Goal: Transaction & Acquisition: Purchase product/service

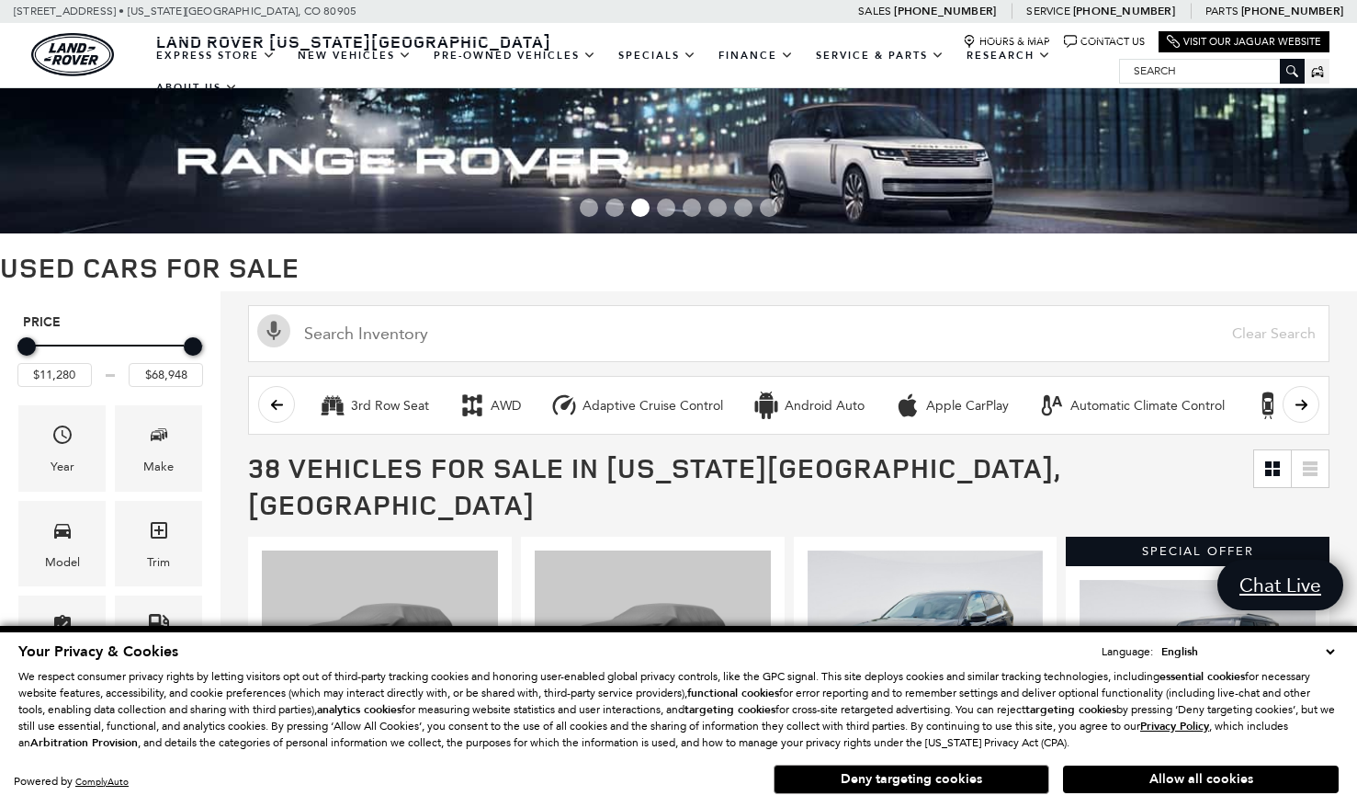
click at [1332, 649] on select "English Spanish / Español English / United Kingdom Korean / 한국어 Vietnamese / Ti…" at bounding box center [1248, 651] width 182 height 18
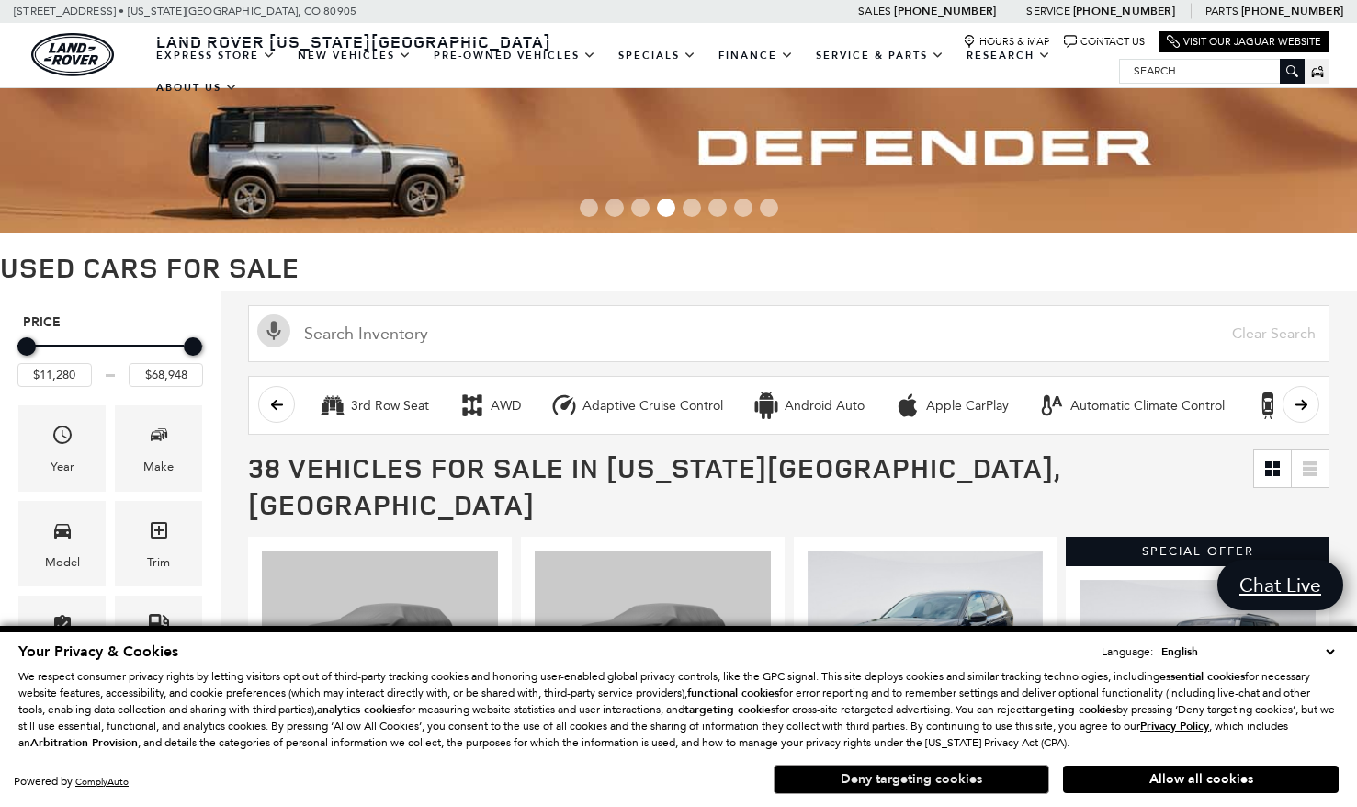
click at [1039, 775] on button "Deny targeting cookies" at bounding box center [912, 779] width 276 height 29
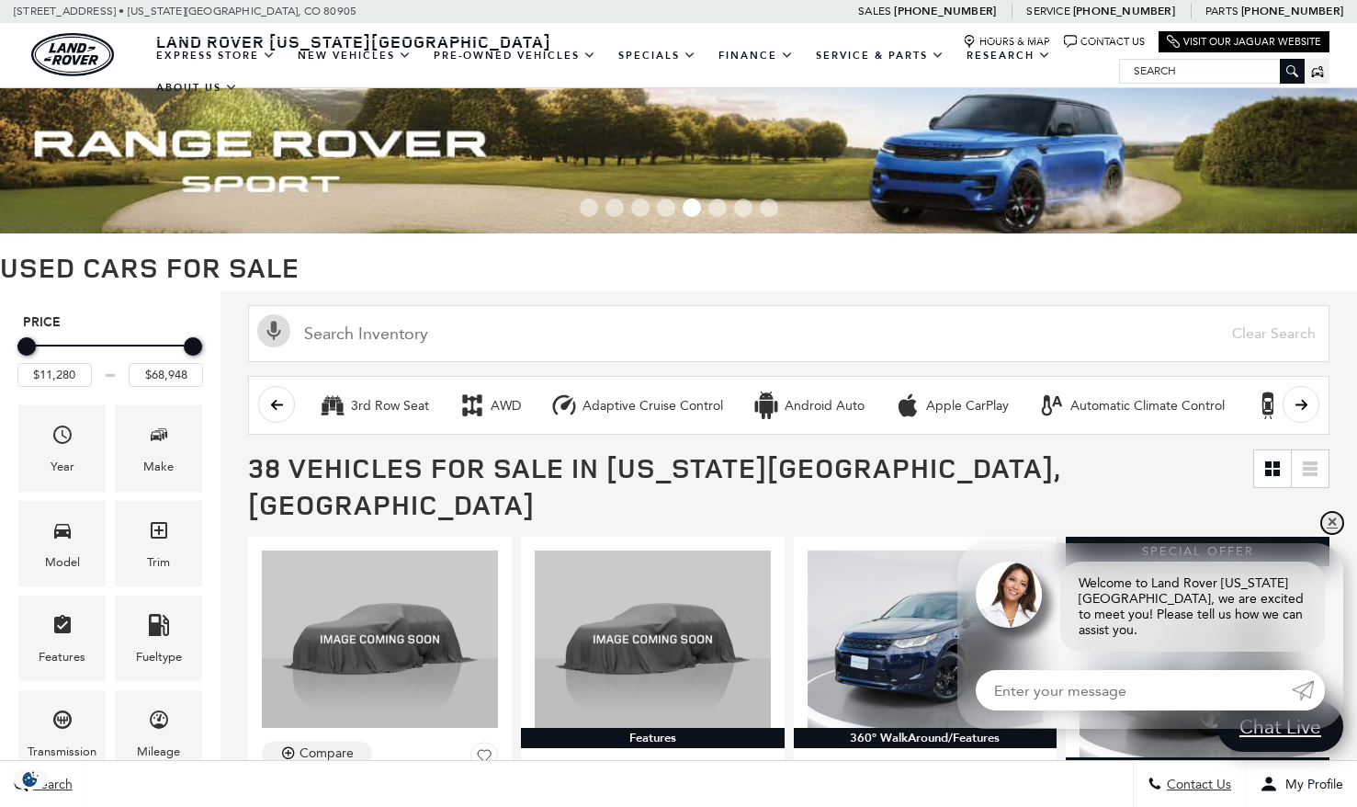
click at [1330, 534] on link "✕" at bounding box center [1333, 523] width 22 height 22
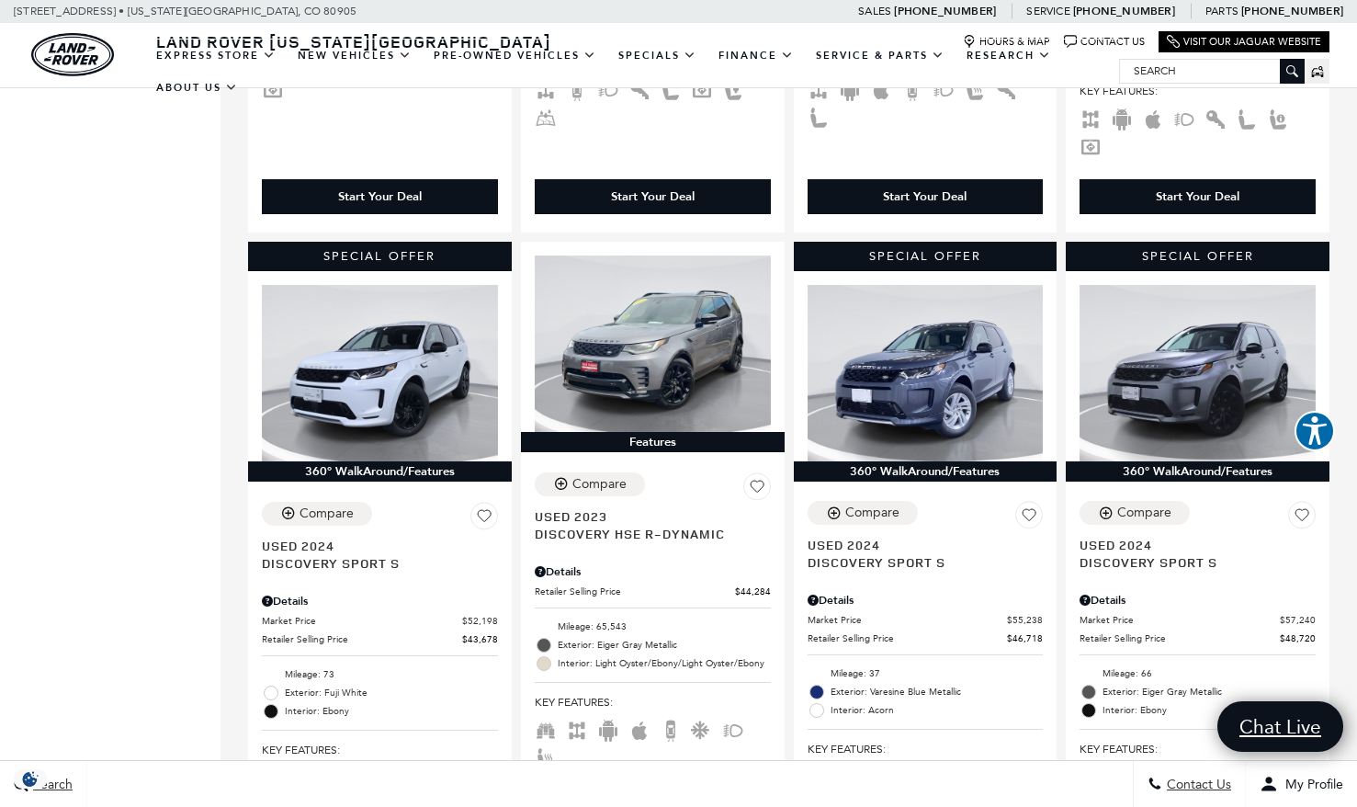
scroll to position [994, 0]
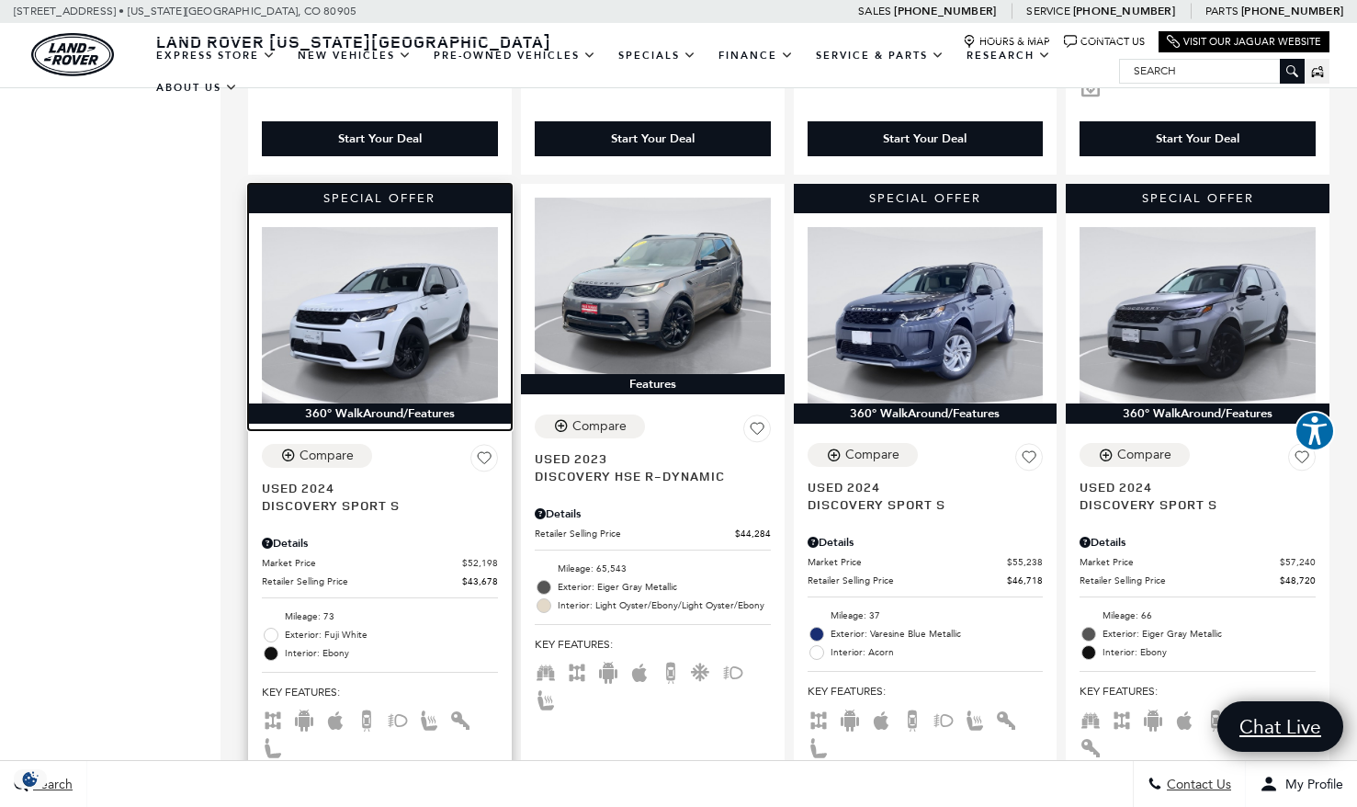
click at [386, 285] on img at bounding box center [380, 315] width 236 height 177
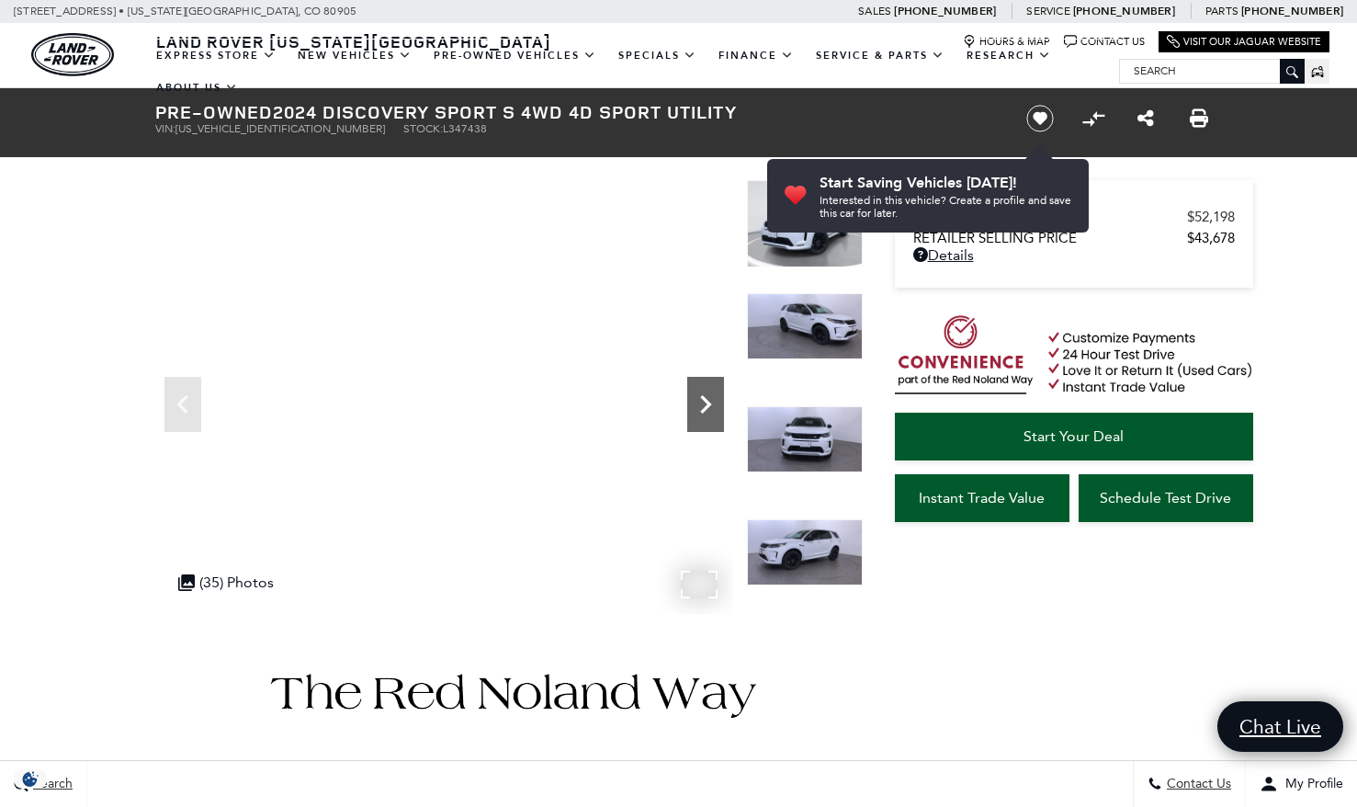
click at [701, 402] on icon "Next" at bounding box center [705, 404] width 37 height 37
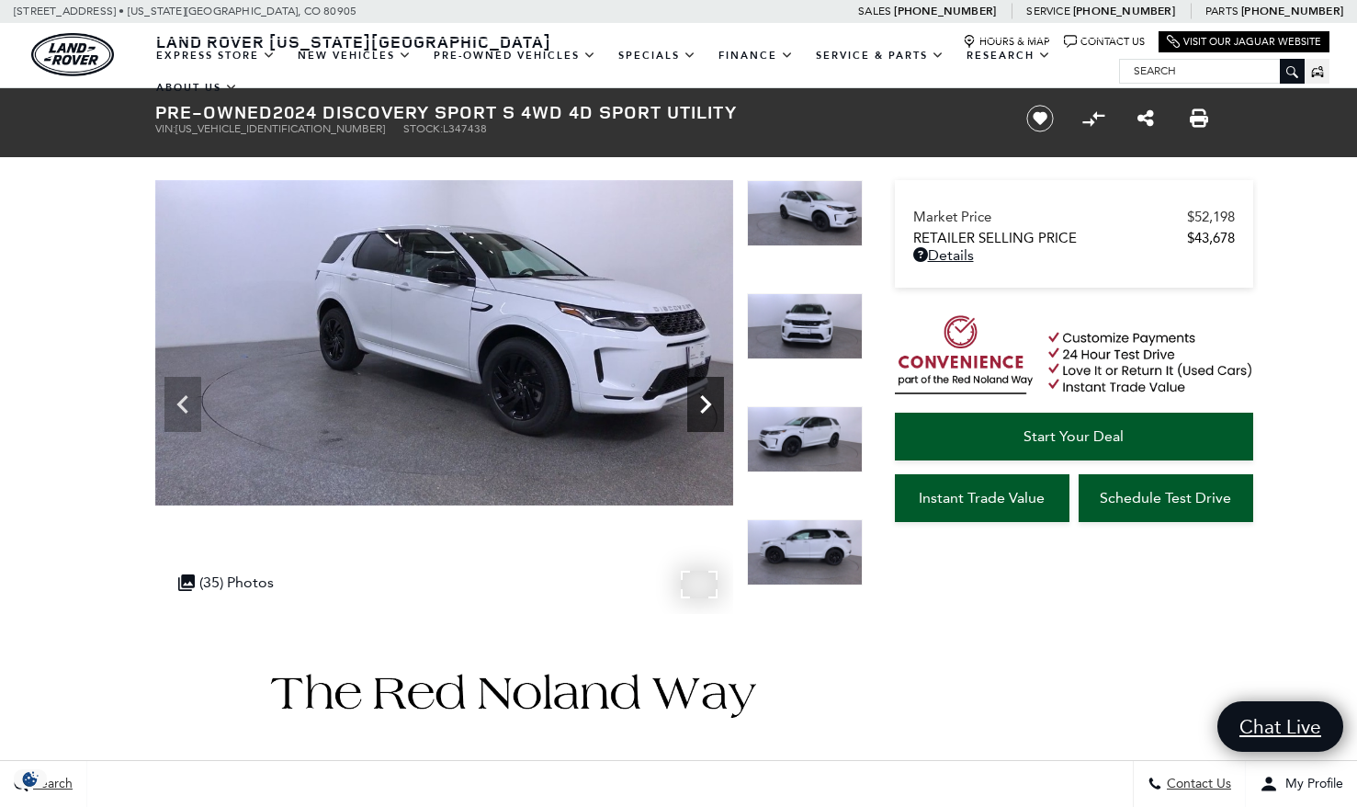
click at [701, 402] on icon "Next" at bounding box center [705, 404] width 37 height 37
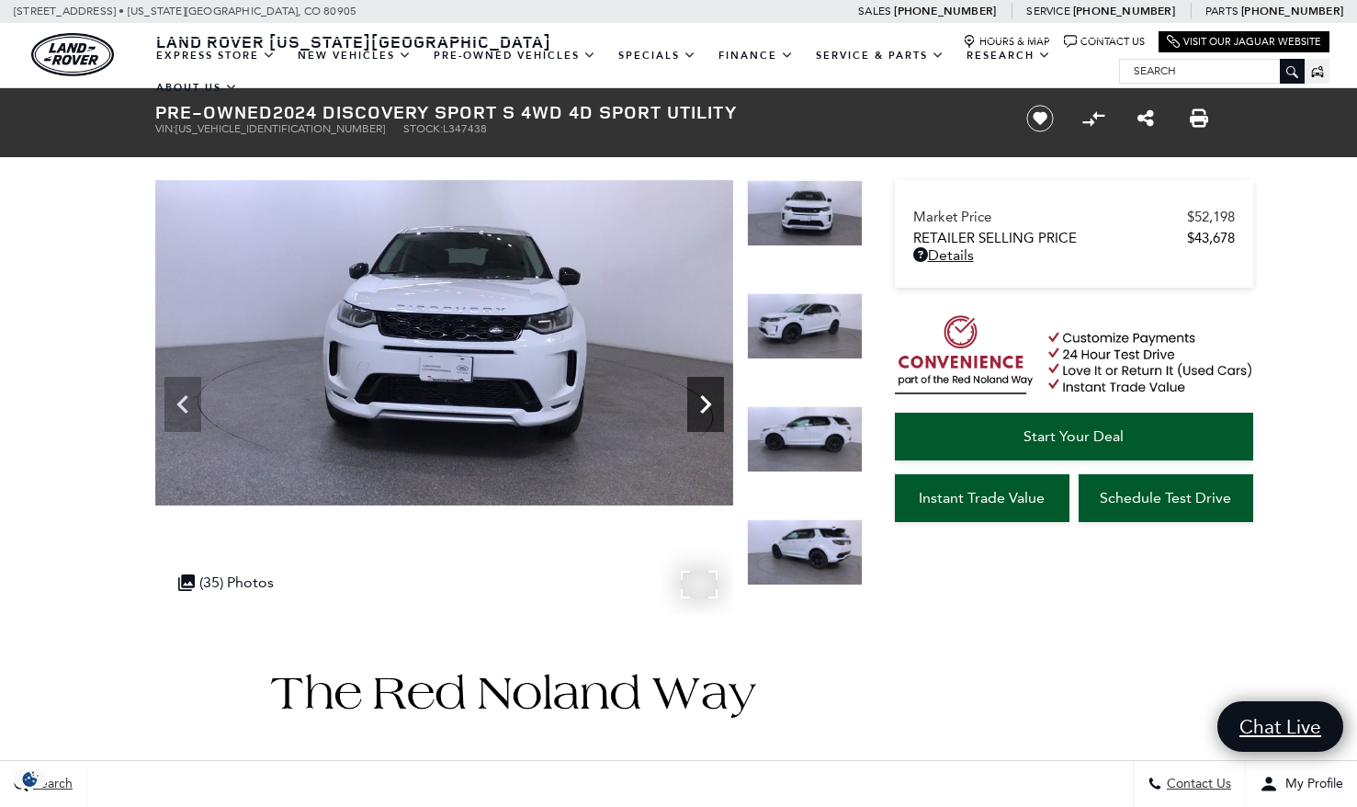
click at [705, 403] on icon "Next" at bounding box center [705, 404] width 37 height 37
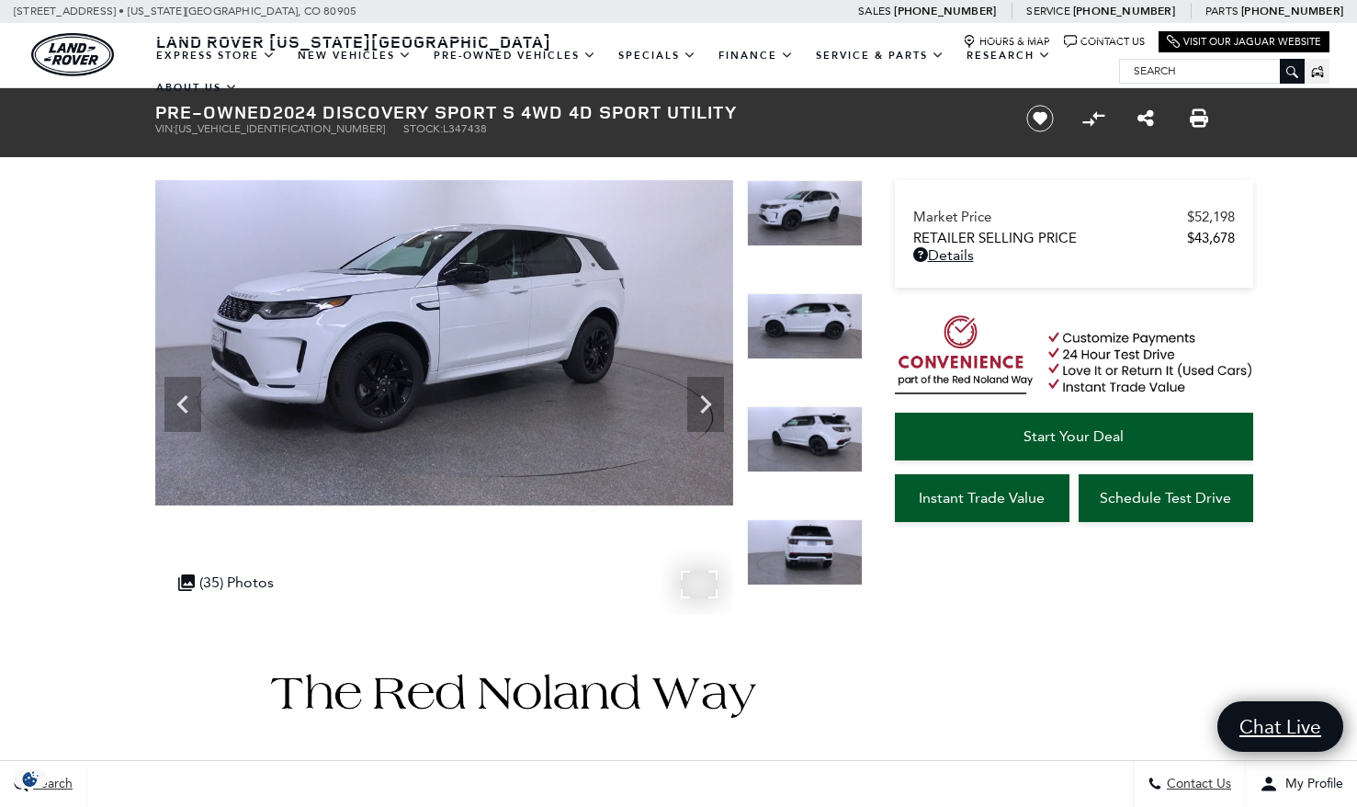
click at [442, 389] on img at bounding box center [444, 342] width 578 height 325
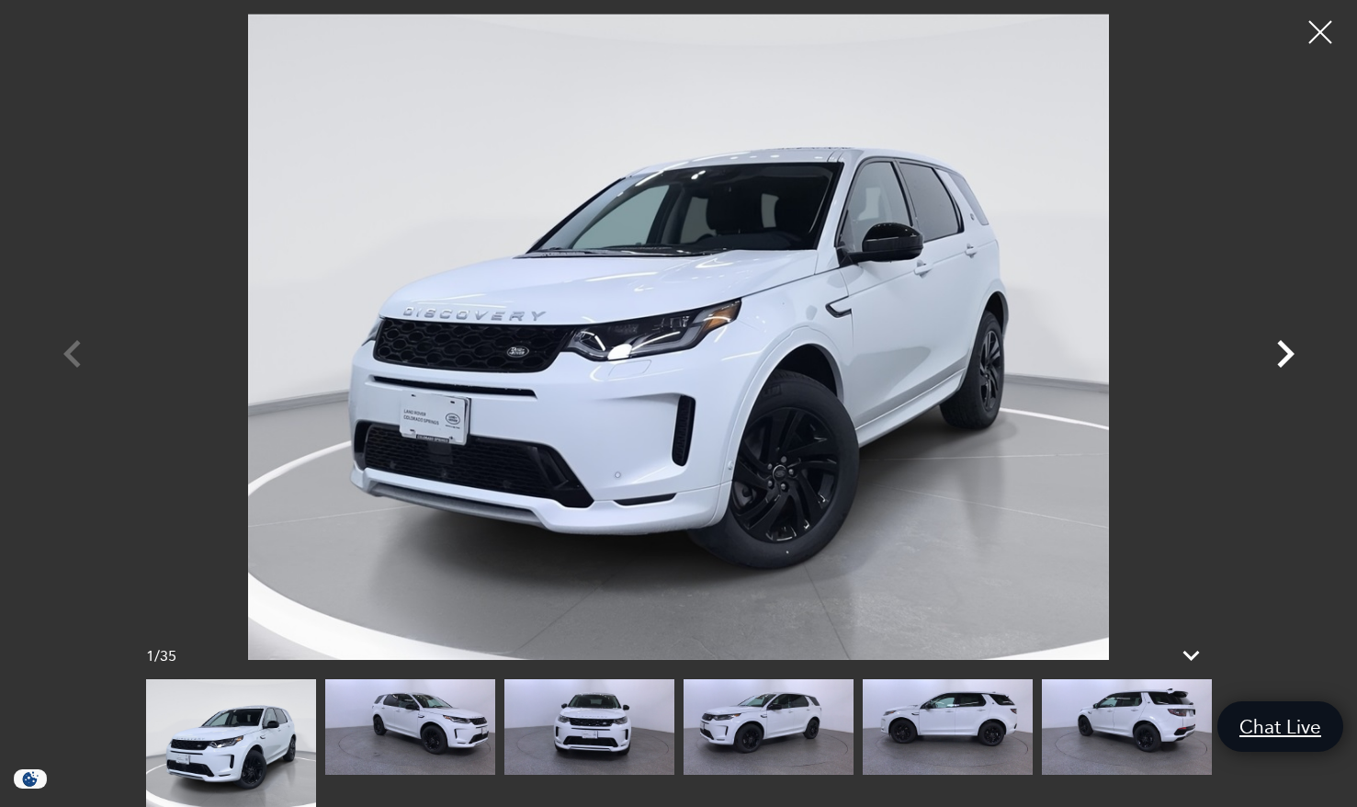
click at [1282, 350] on icon "Next" at bounding box center [1285, 353] width 55 height 55
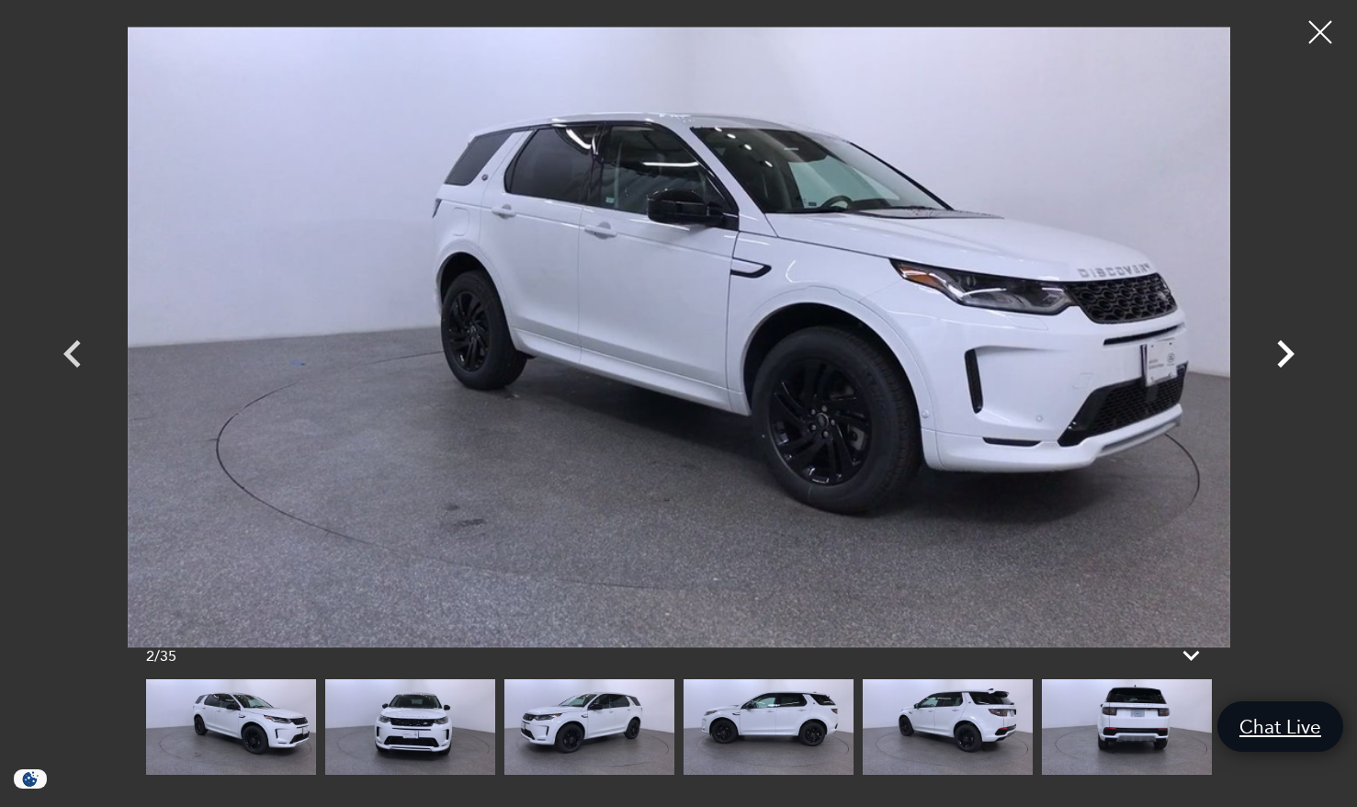
click at [1282, 350] on icon "Next" at bounding box center [1285, 353] width 55 height 55
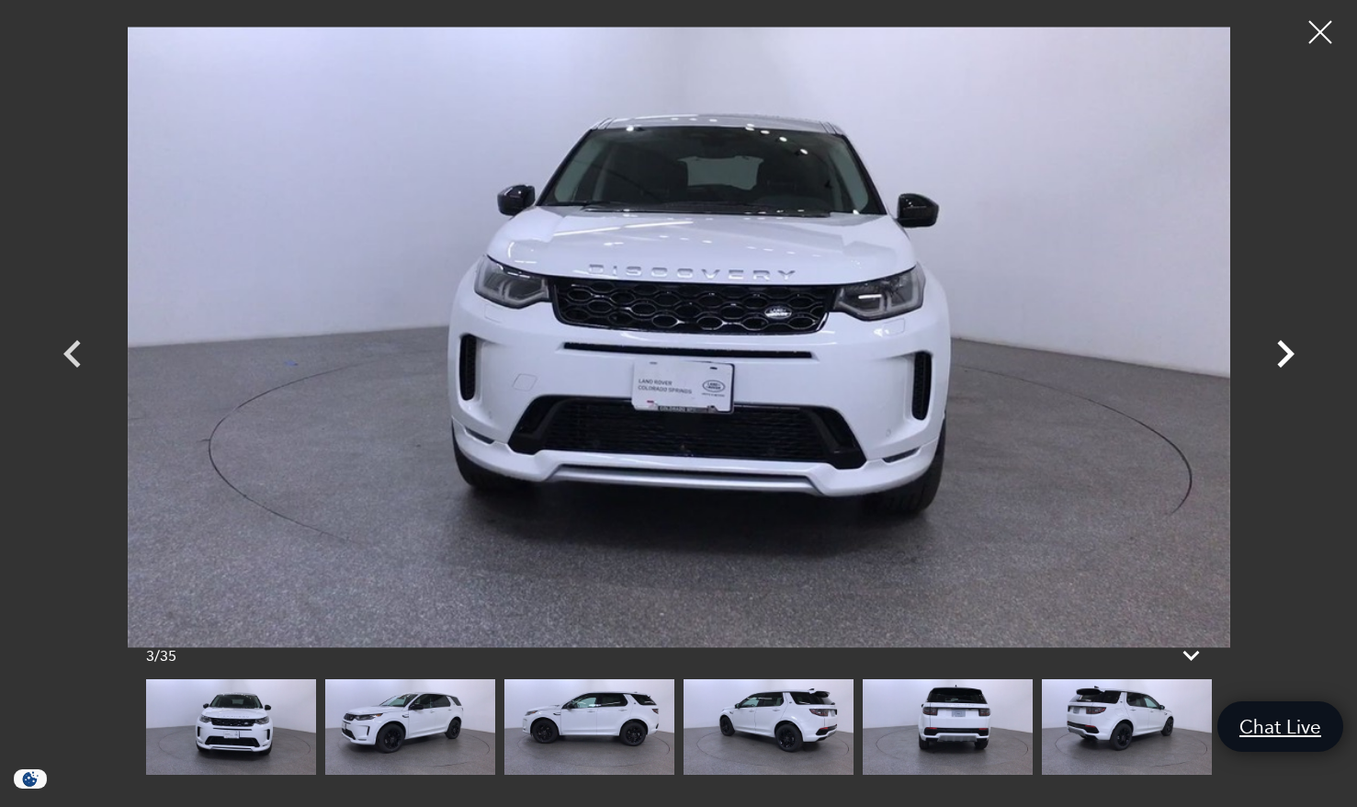
click at [1282, 350] on icon "Next" at bounding box center [1285, 353] width 55 height 55
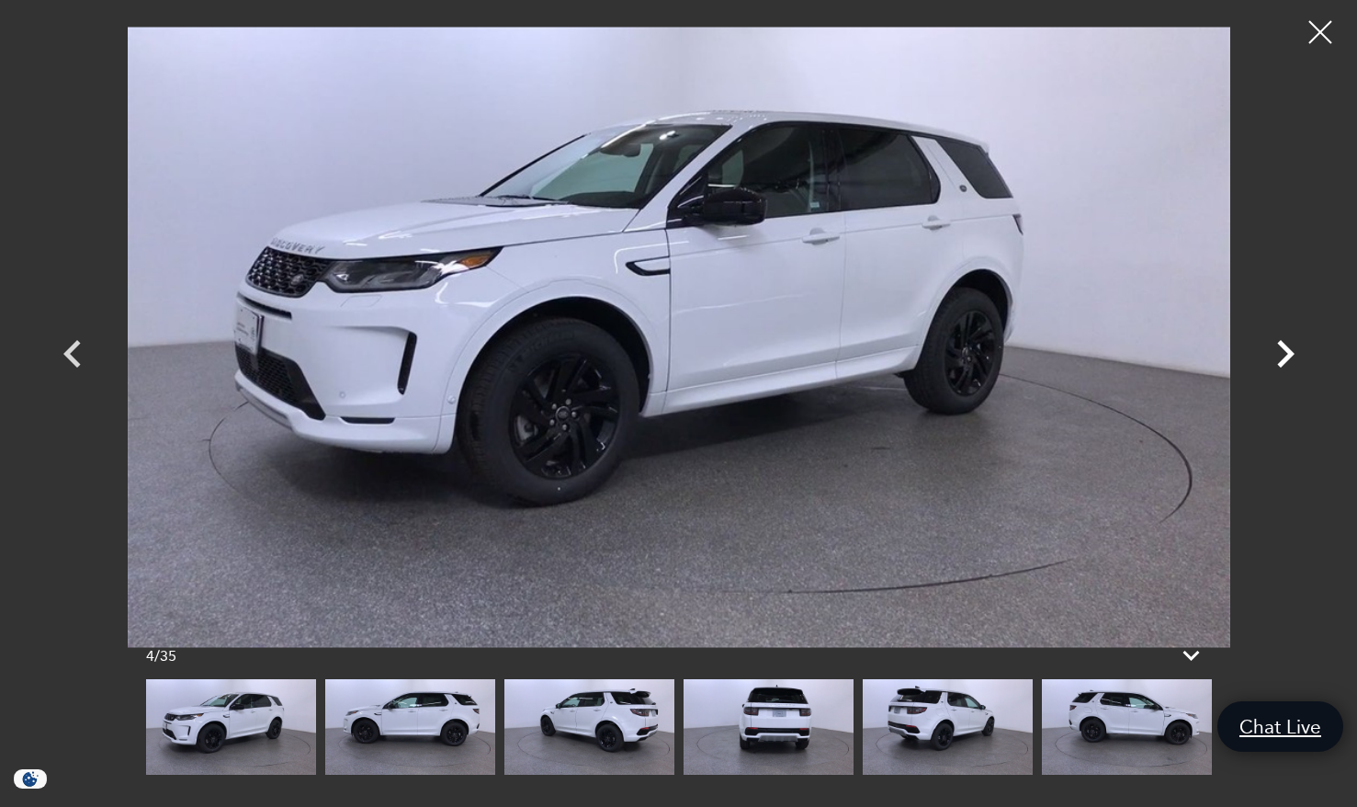
click at [1282, 350] on icon "Next" at bounding box center [1285, 353] width 55 height 55
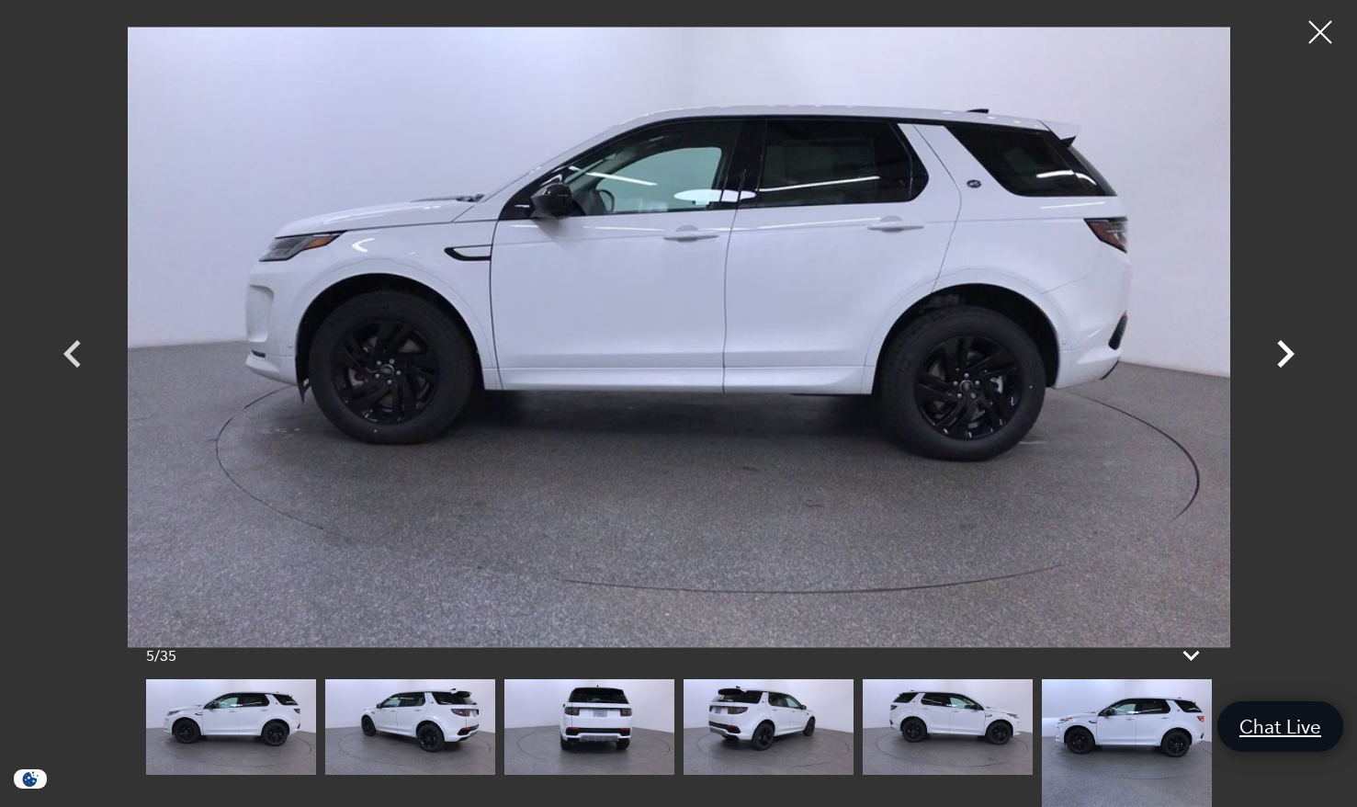
click at [1282, 350] on icon "Next" at bounding box center [1285, 353] width 55 height 55
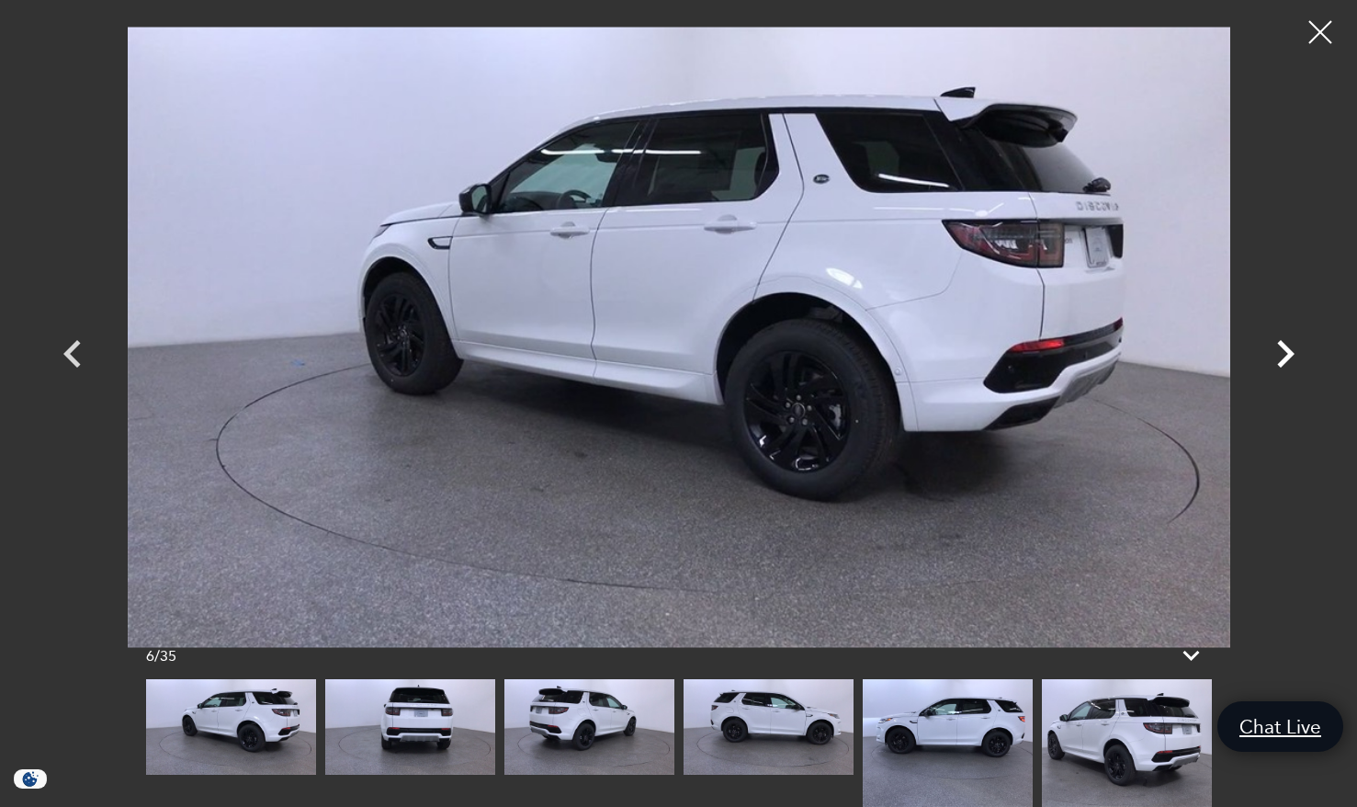
click at [1282, 350] on icon "Next" at bounding box center [1285, 353] width 55 height 55
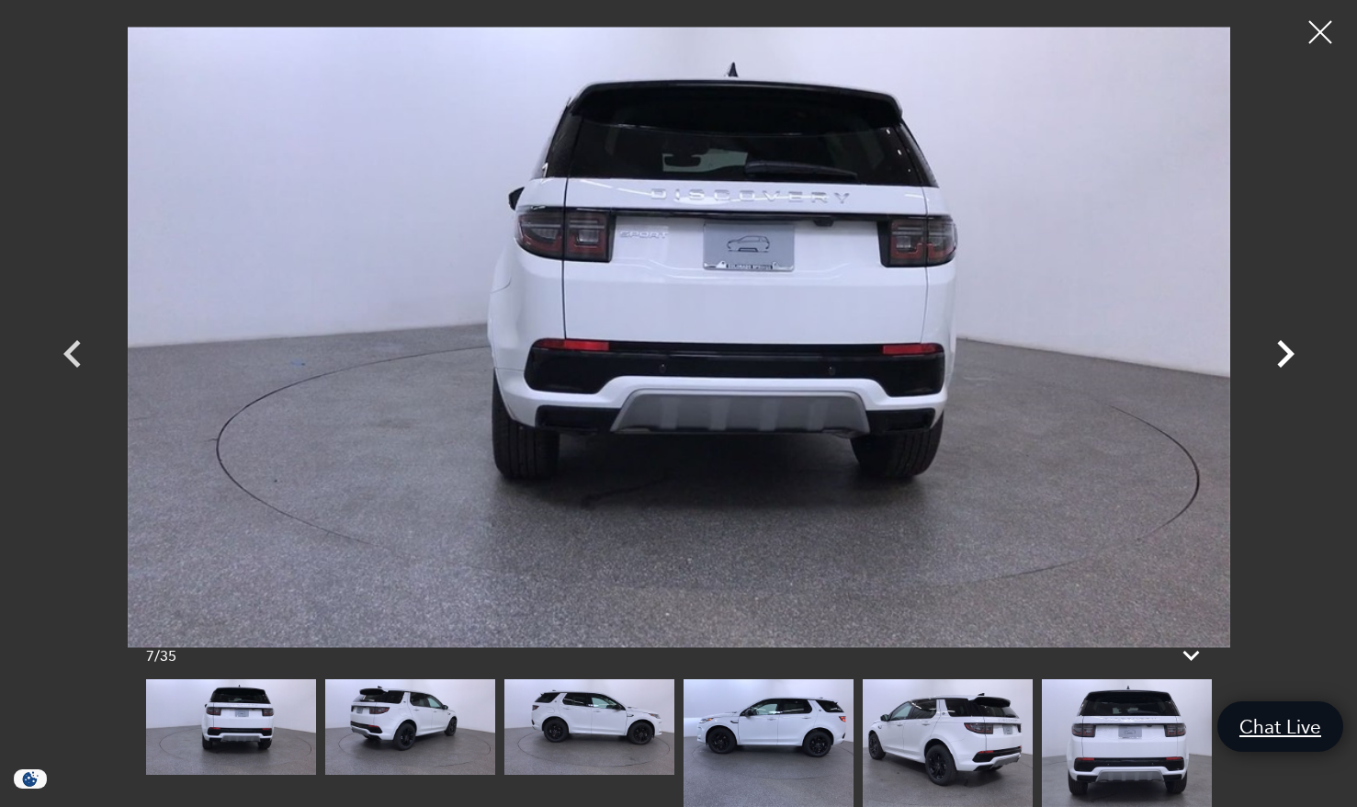
click at [1282, 350] on icon "Next" at bounding box center [1285, 353] width 55 height 55
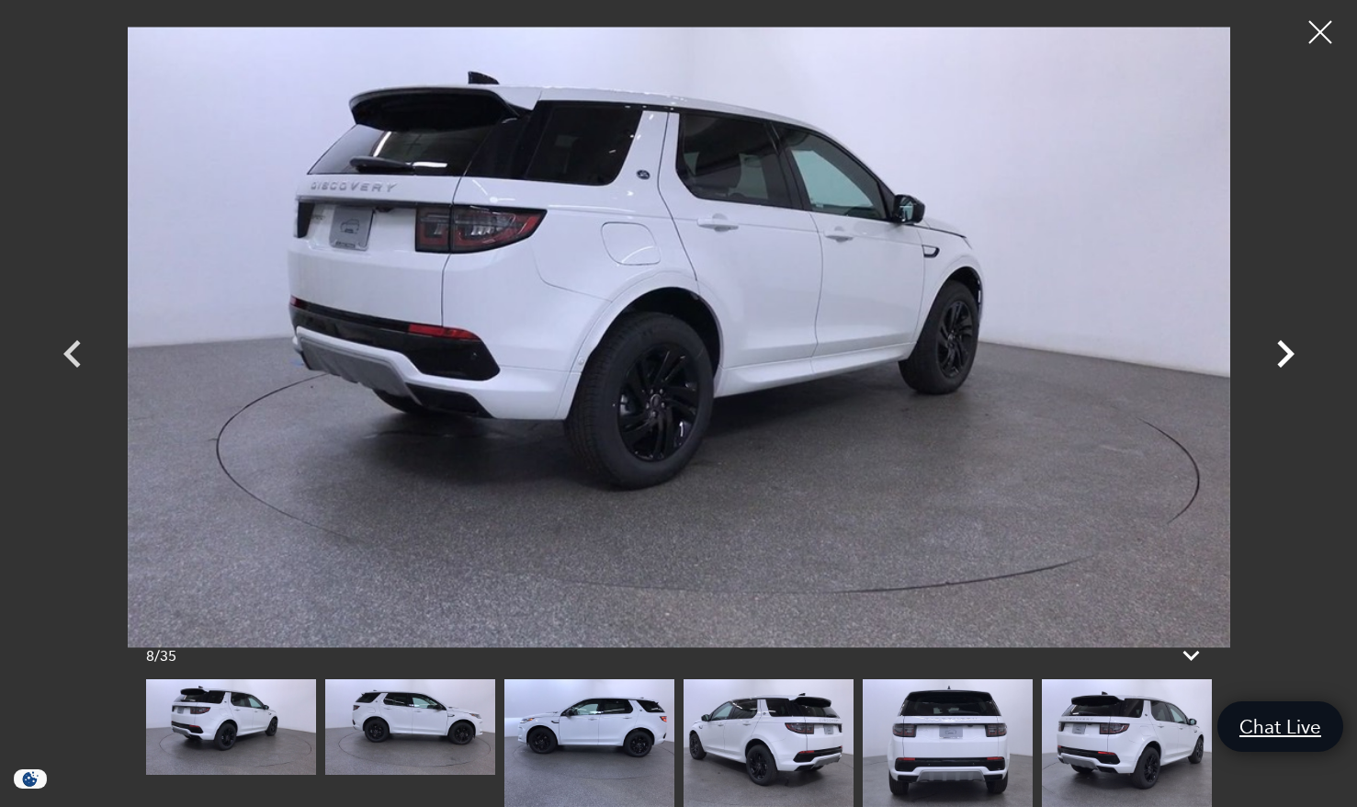
click at [1282, 350] on icon "Next" at bounding box center [1285, 353] width 55 height 55
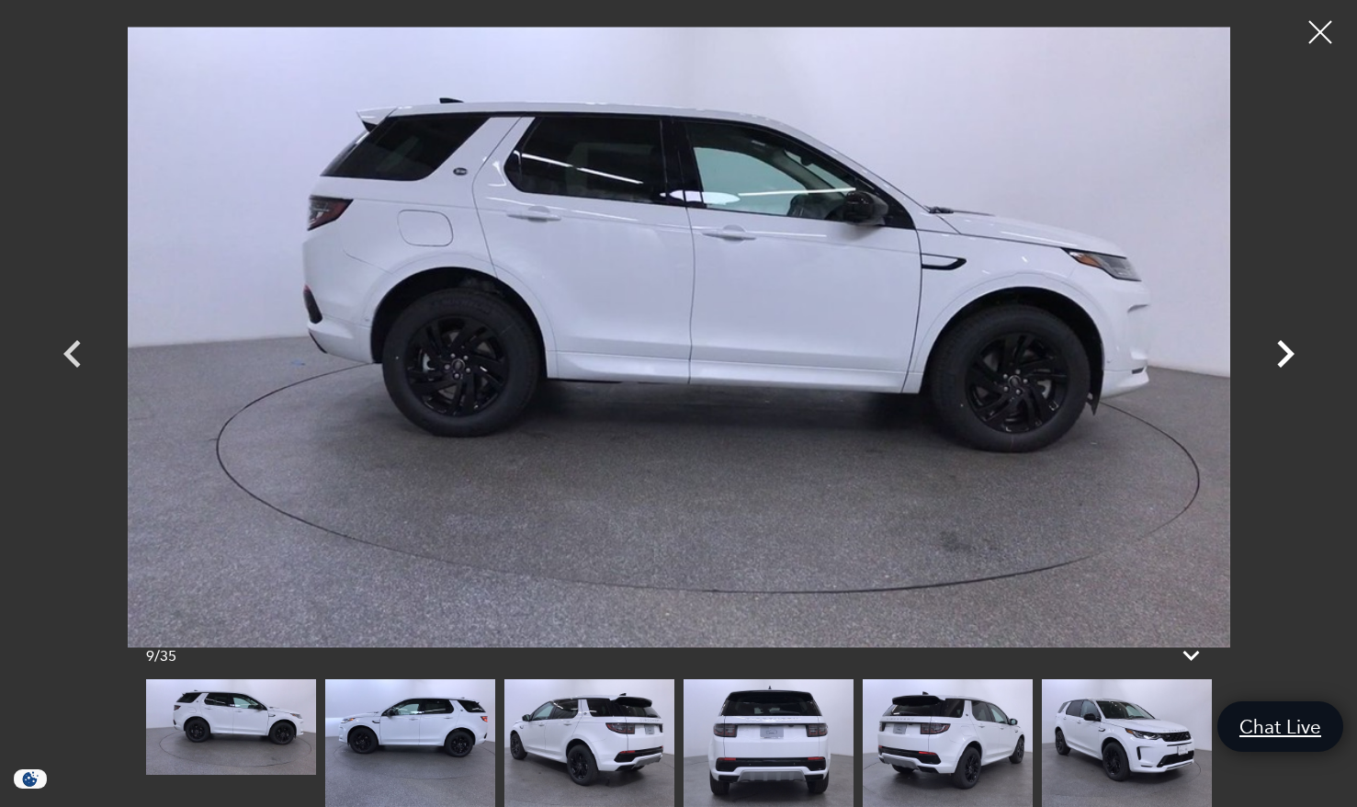
click at [1282, 350] on icon "Next" at bounding box center [1285, 353] width 55 height 55
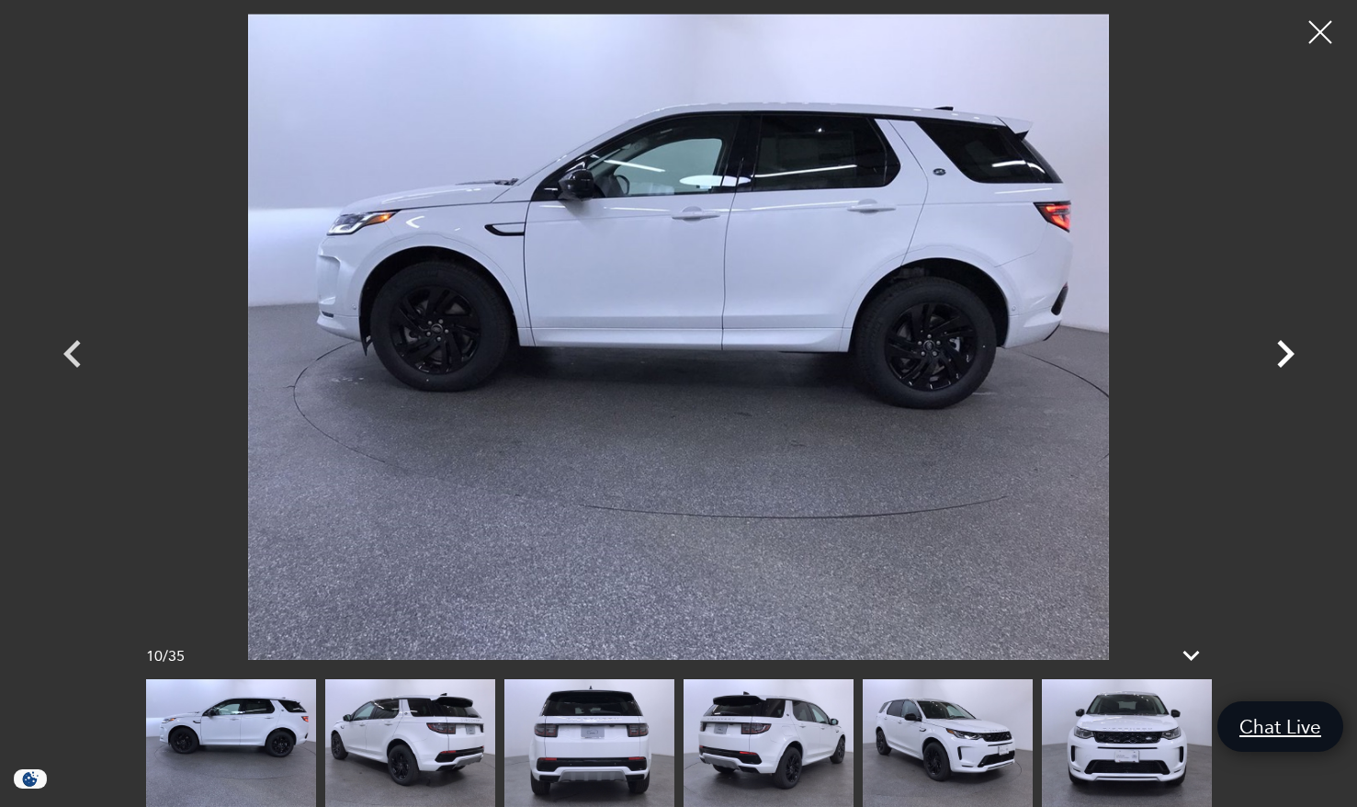
click at [1282, 350] on icon "Next" at bounding box center [1285, 353] width 55 height 55
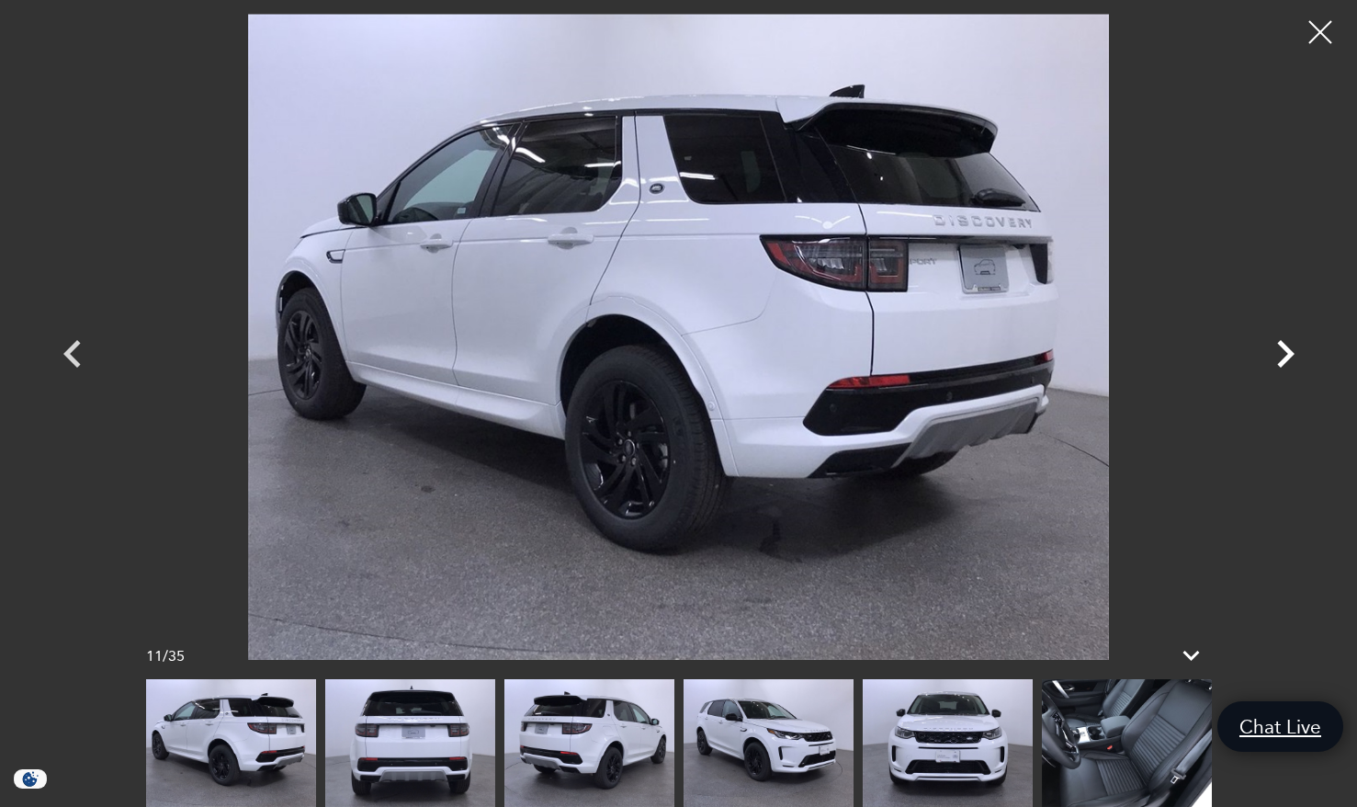
click at [1282, 350] on icon "Next" at bounding box center [1285, 353] width 55 height 55
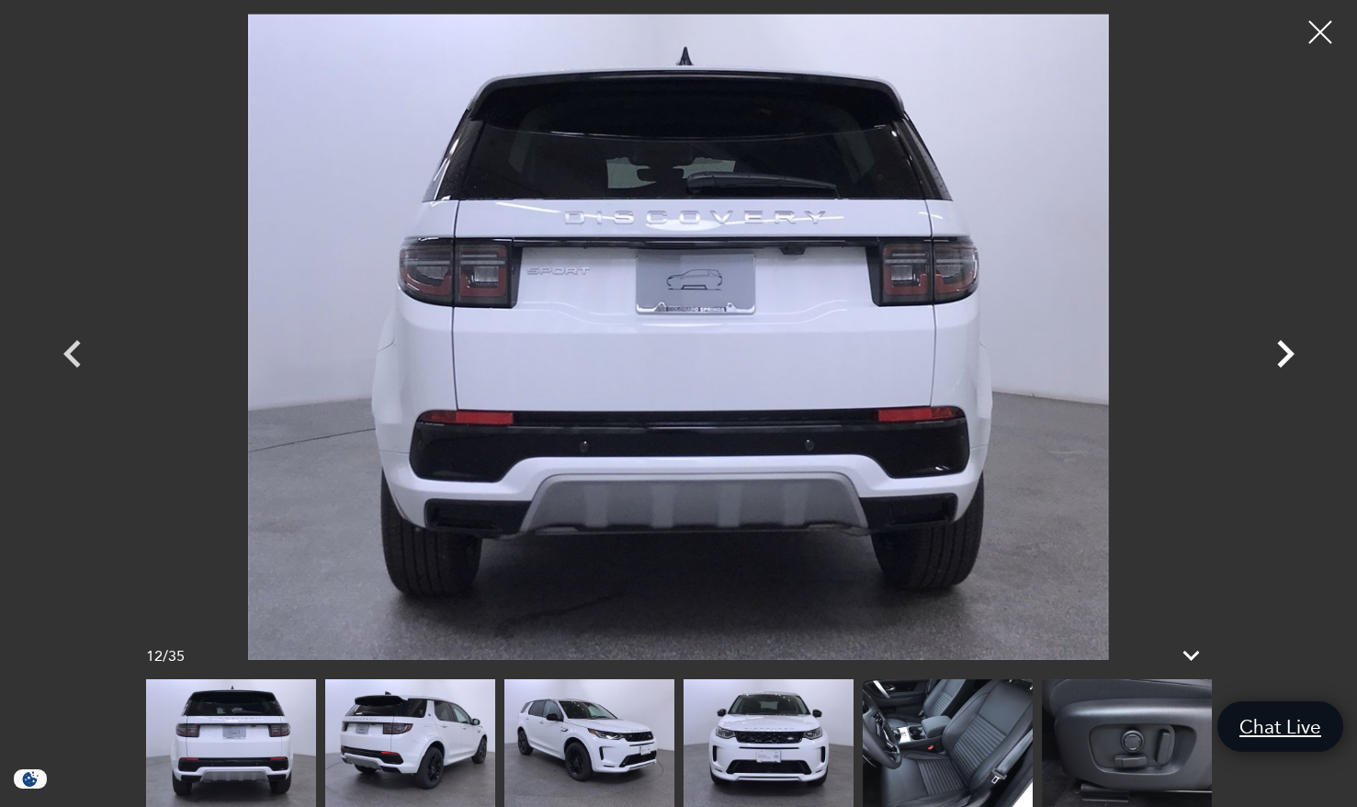
click at [1282, 350] on icon "Next" at bounding box center [1285, 353] width 55 height 55
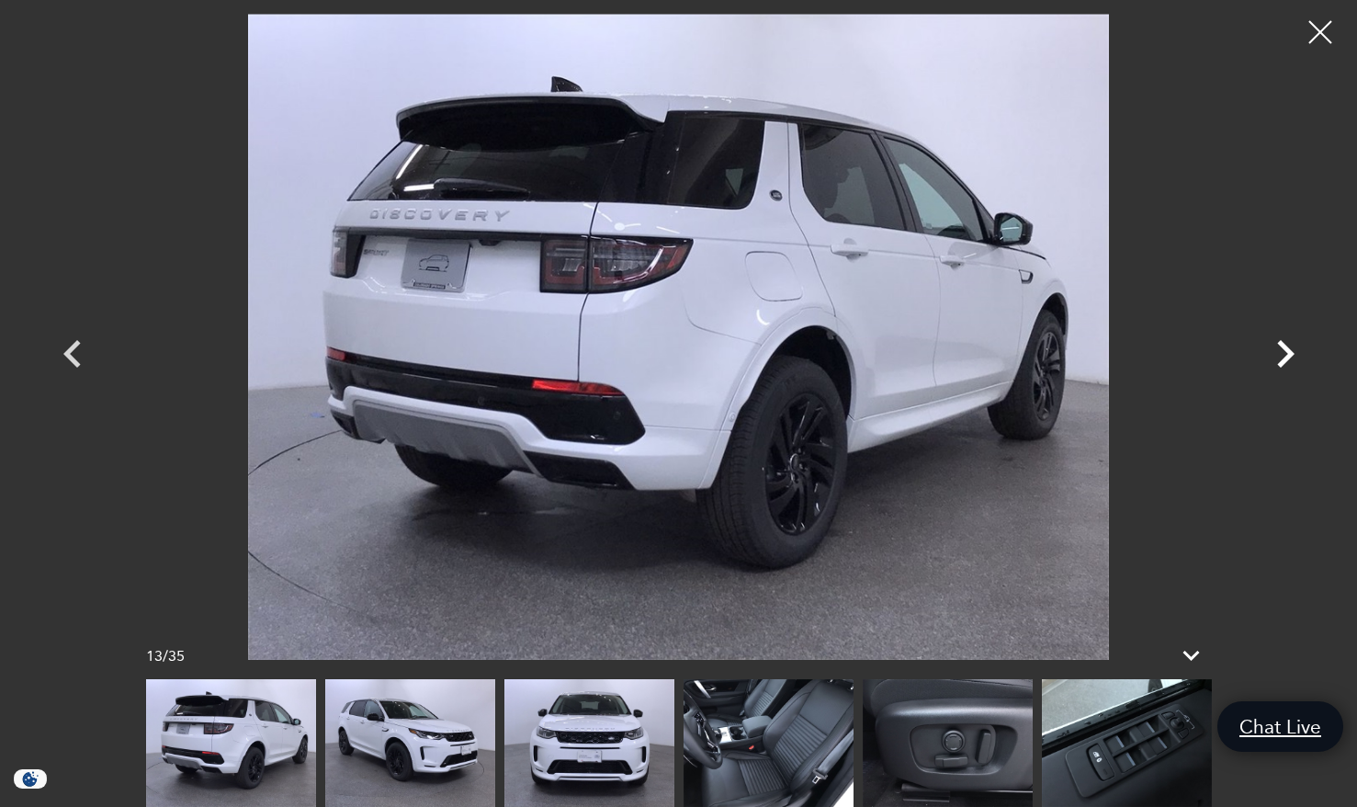
click at [1282, 350] on icon "Next" at bounding box center [1285, 353] width 55 height 55
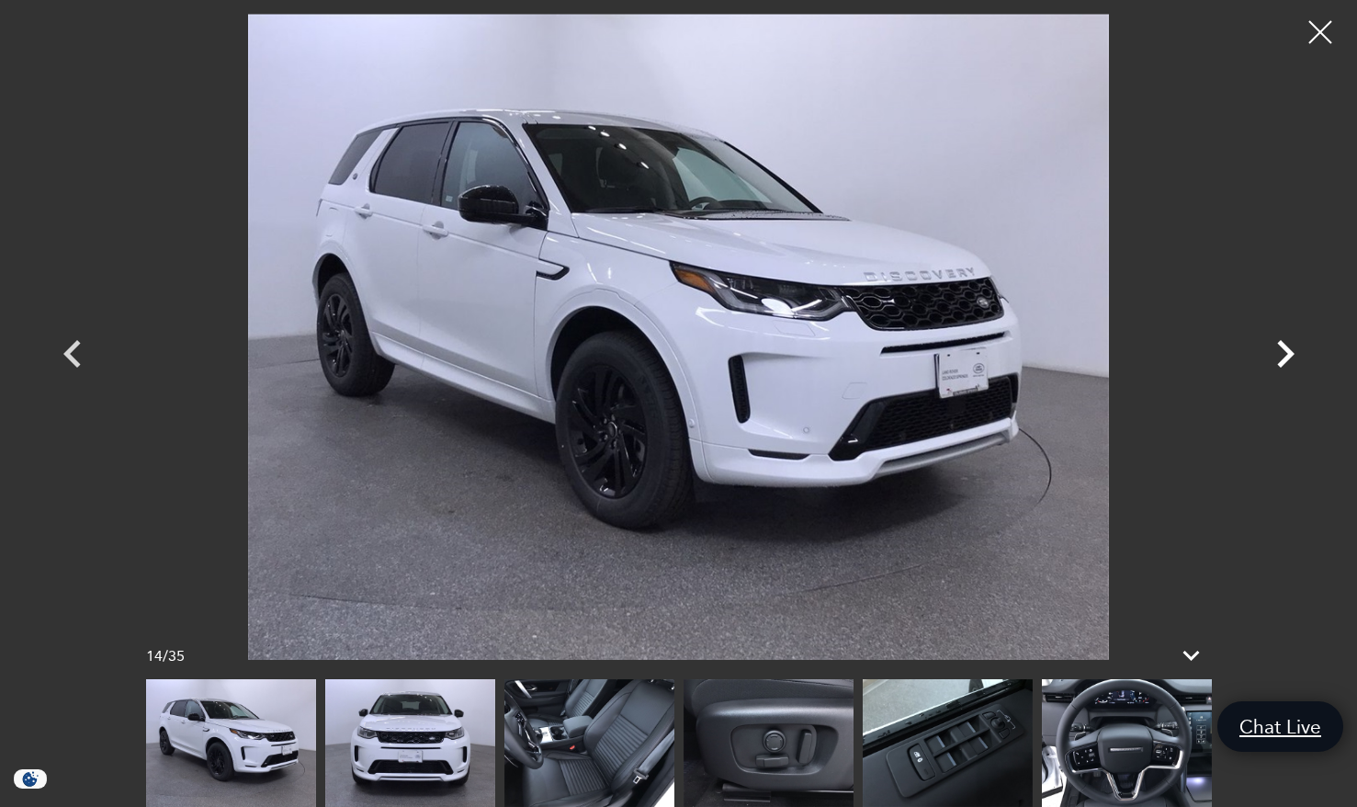
click at [1282, 350] on icon "Next" at bounding box center [1285, 353] width 55 height 55
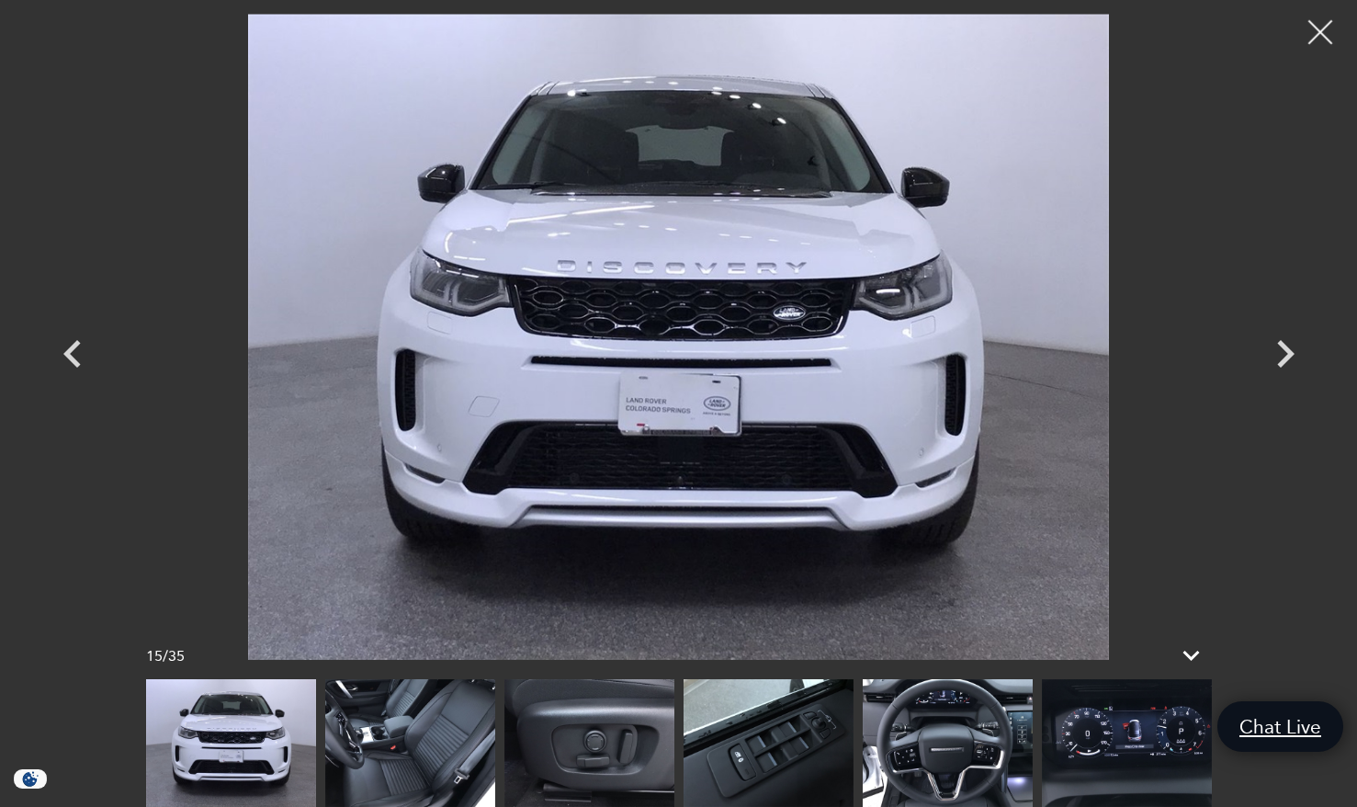
click at [1328, 40] on div at bounding box center [1321, 32] width 49 height 49
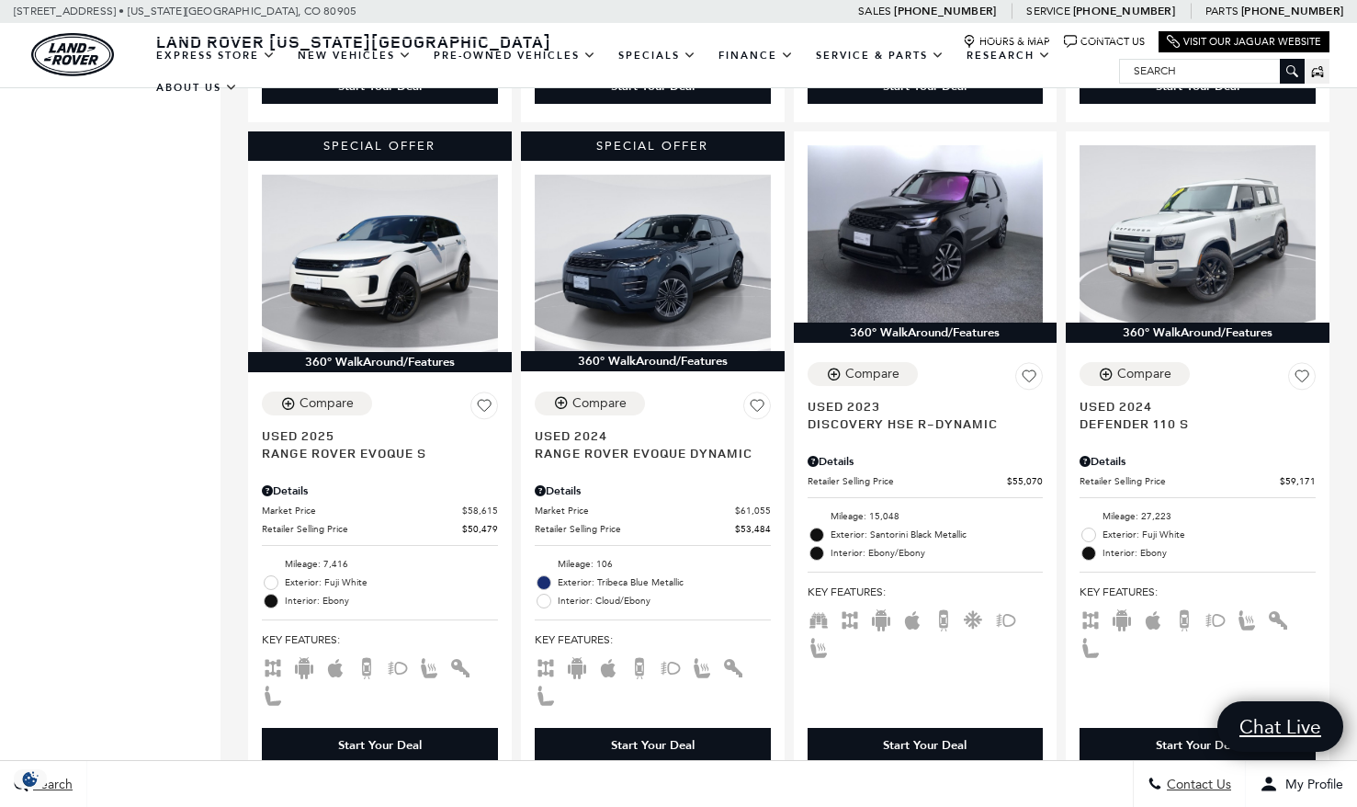
scroll to position [1709, 0]
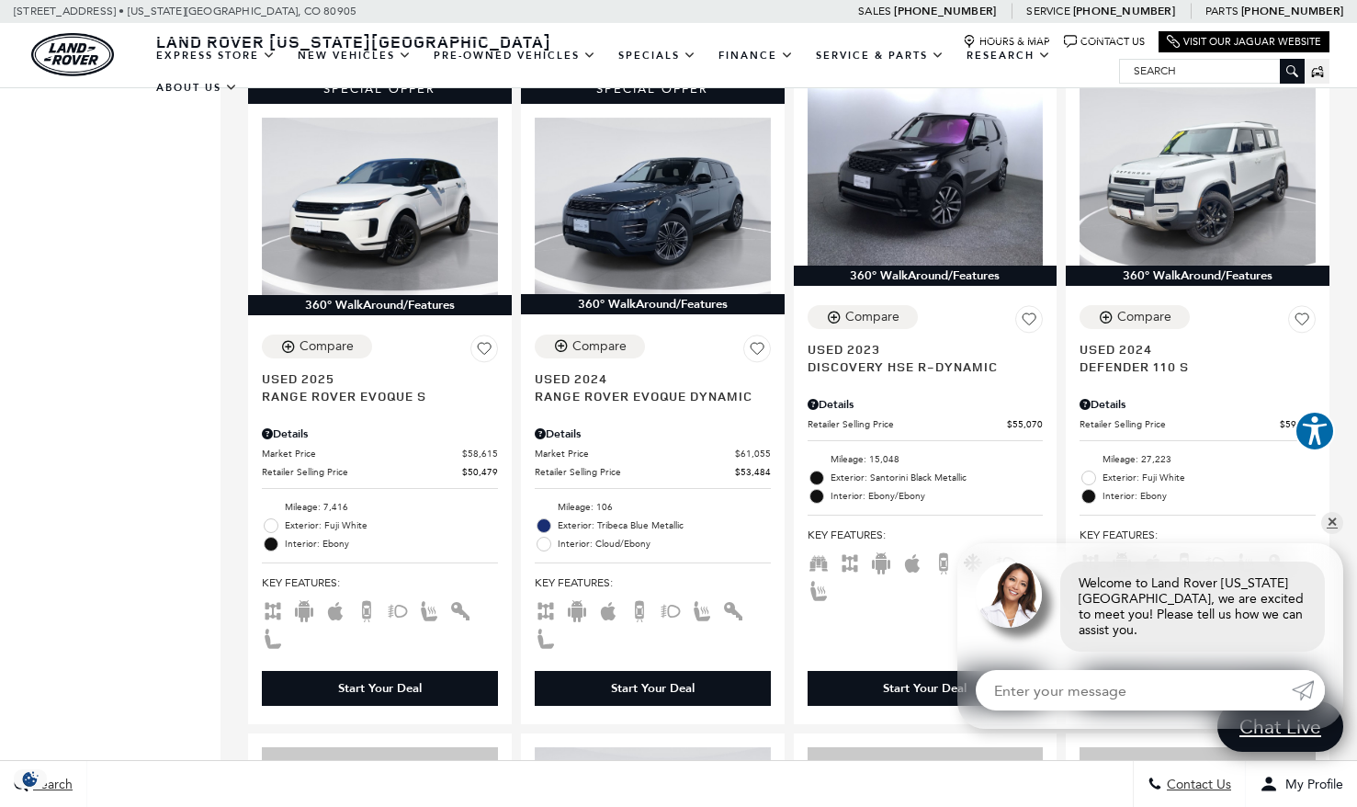
scroll to position [1761, 0]
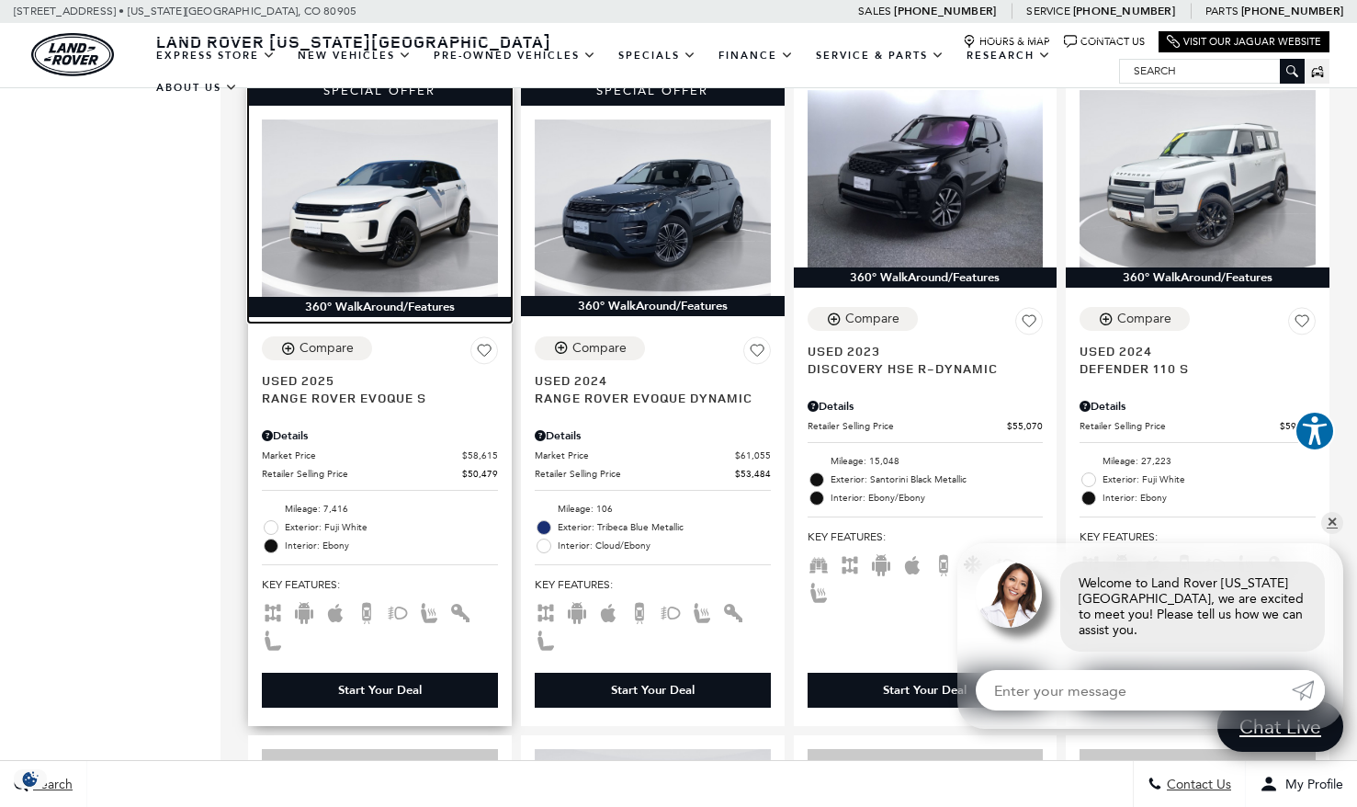
click at [366, 185] on img at bounding box center [380, 207] width 236 height 177
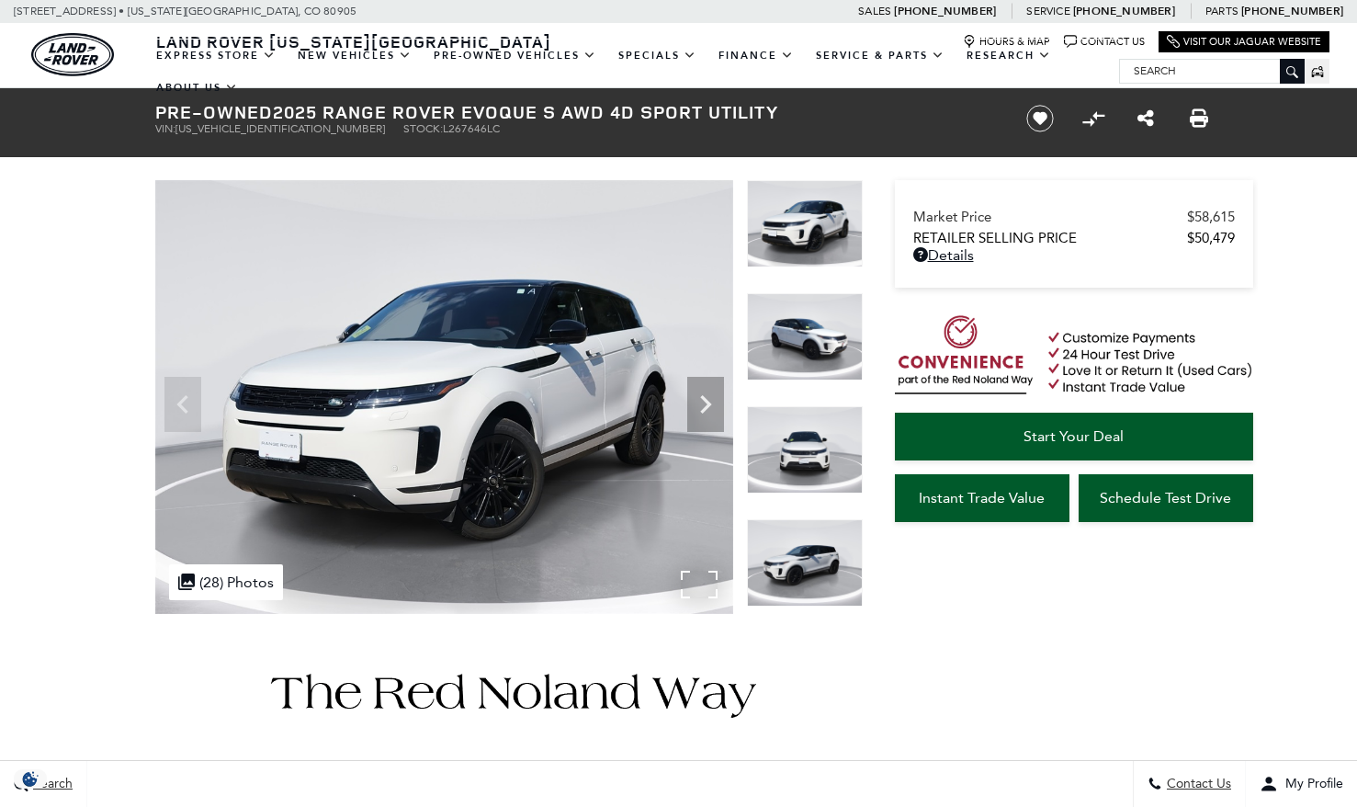
click at [515, 389] on img at bounding box center [444, 397] width 578 height 434
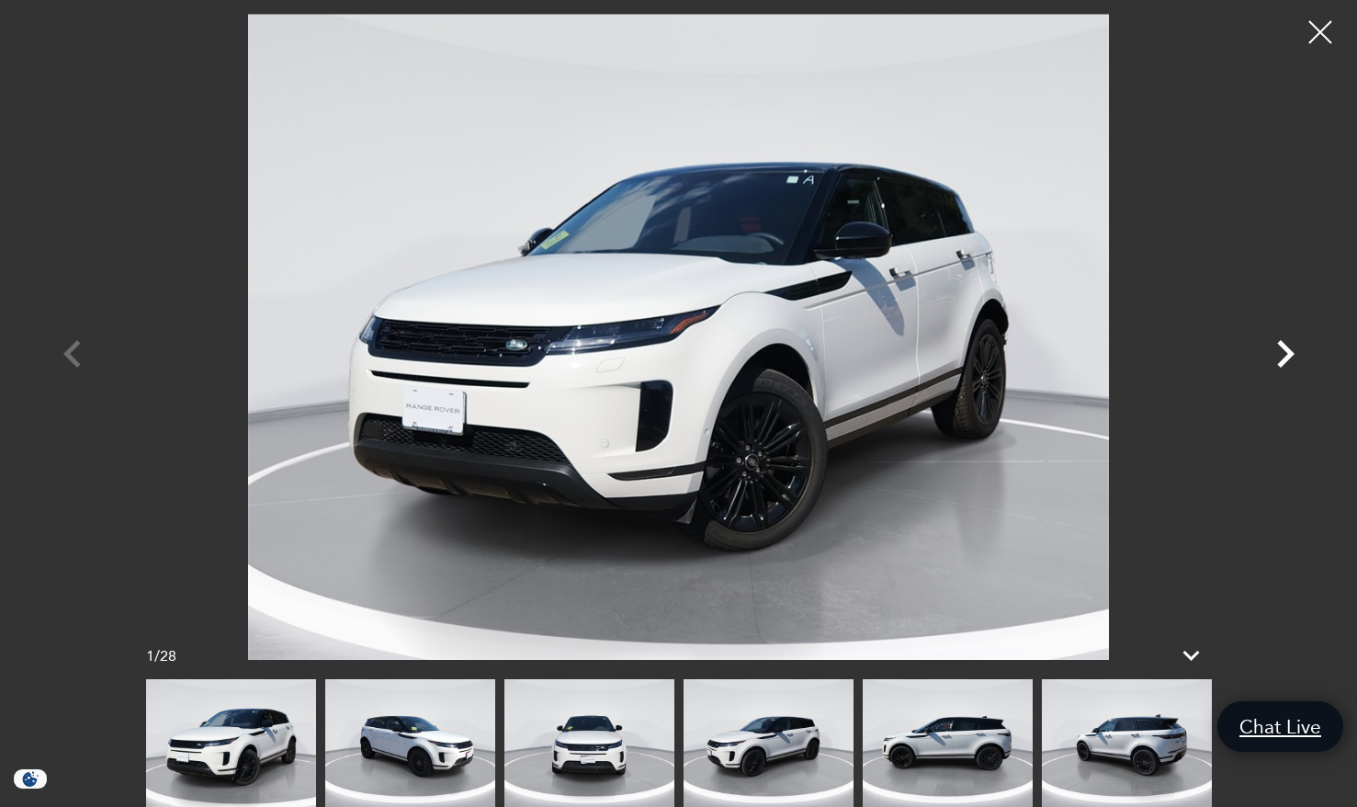
click at [1282, 354] on icon "Next" at bounding box center [1285, 353] width 55 height 55
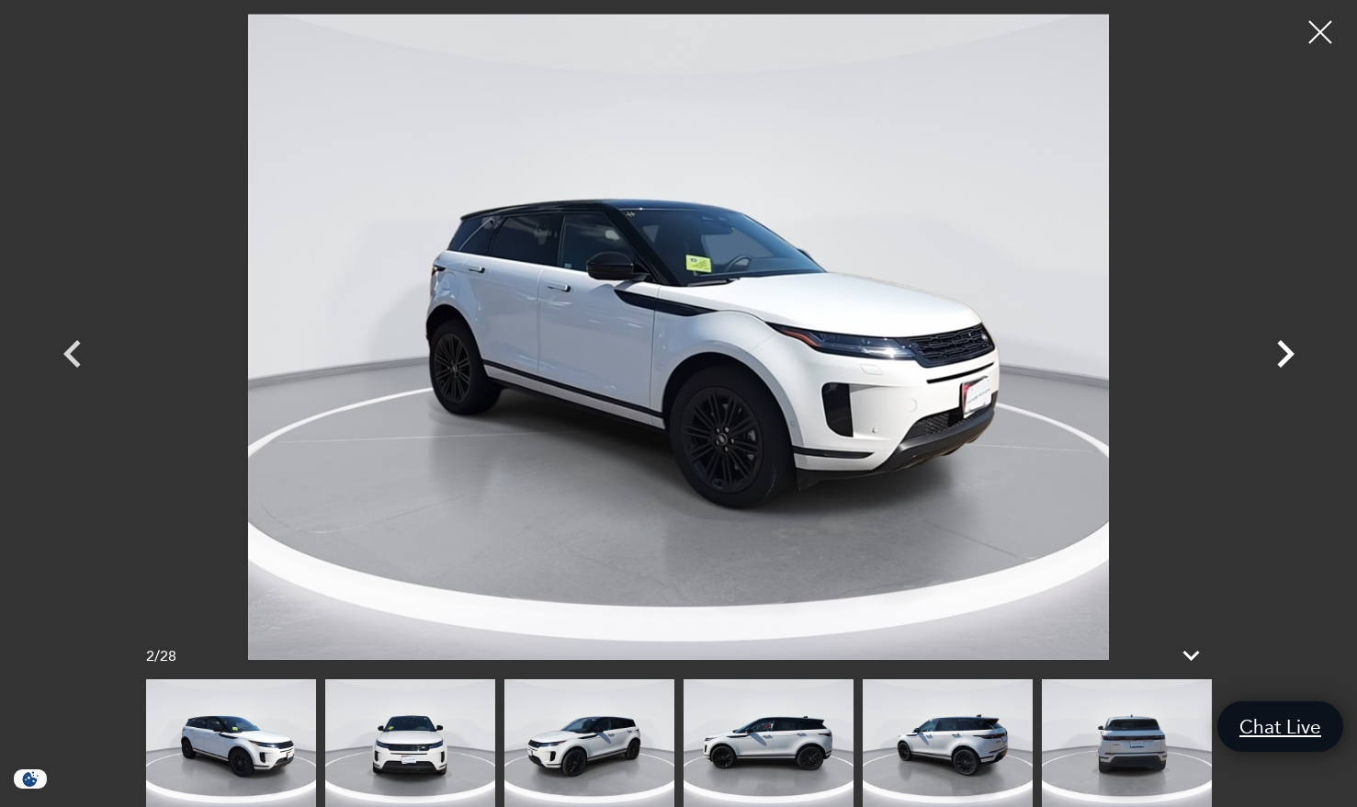
click at [1282, 353] on icon "Next" at bounding box center [1285, 353] width 55 height 55
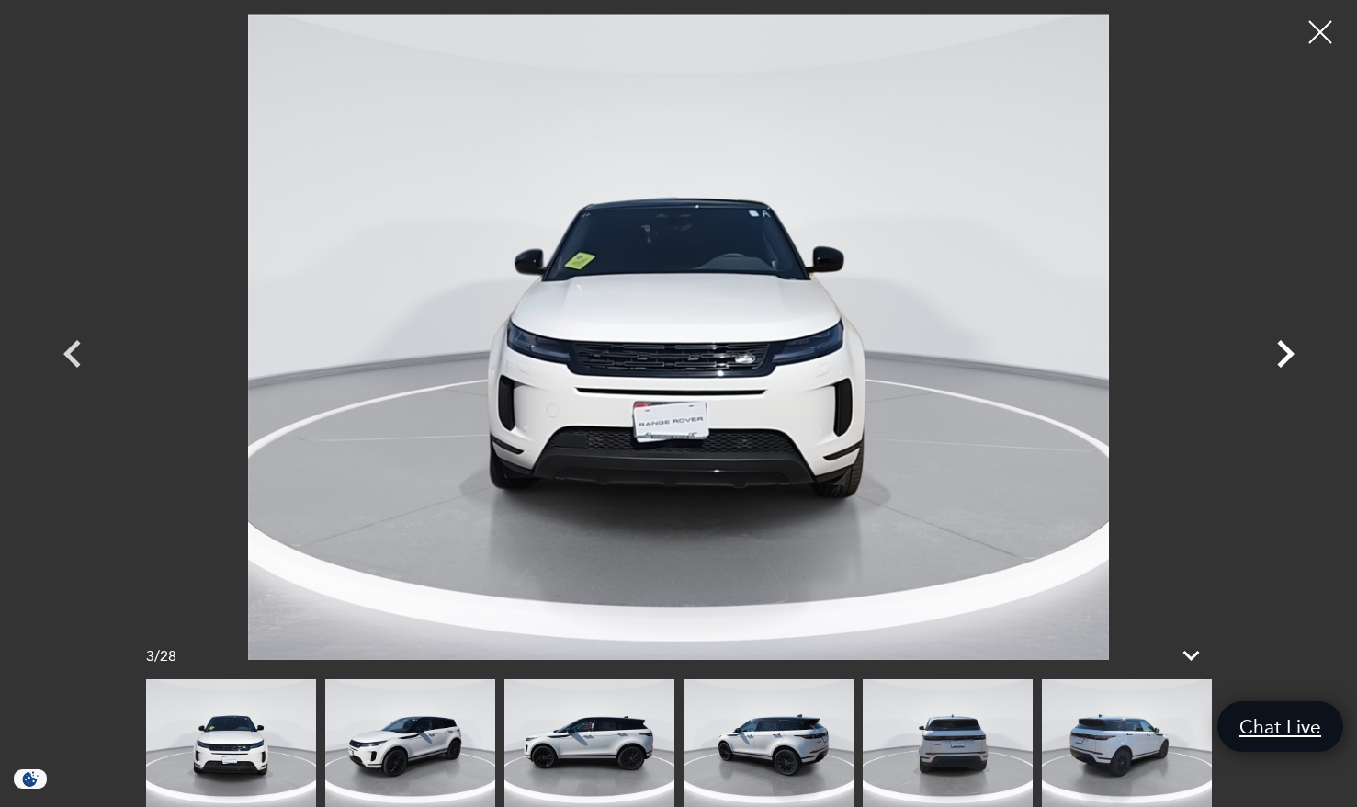
click at [1282, 353] on icon "Next" at bounding box center [1285, 353] width 55 height 55
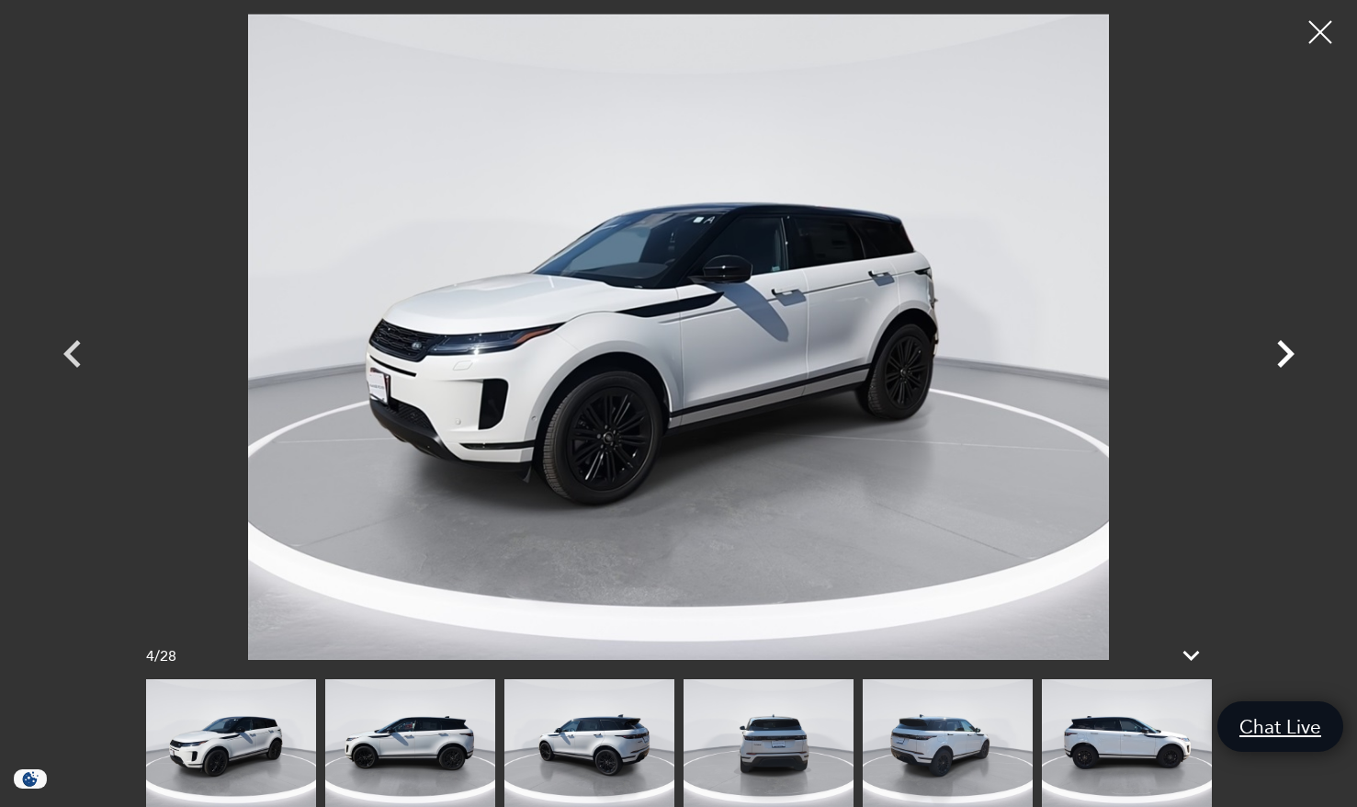
click at [1282, 353] on icon "Next" at bounding box center [1285, 353] width 55 height 55
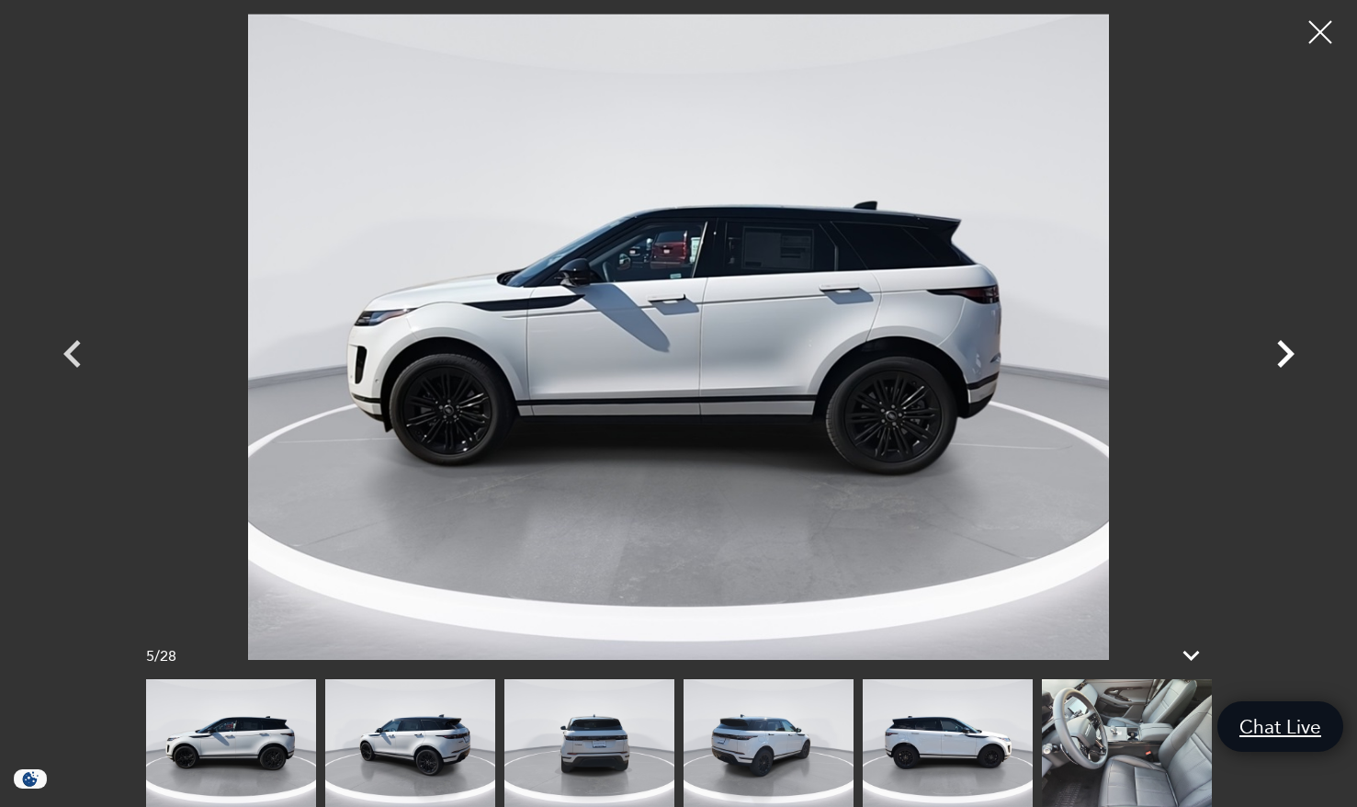
click at [1282, 353] on icon "Next" at bounding box center [1285, 353] width 55 height 55
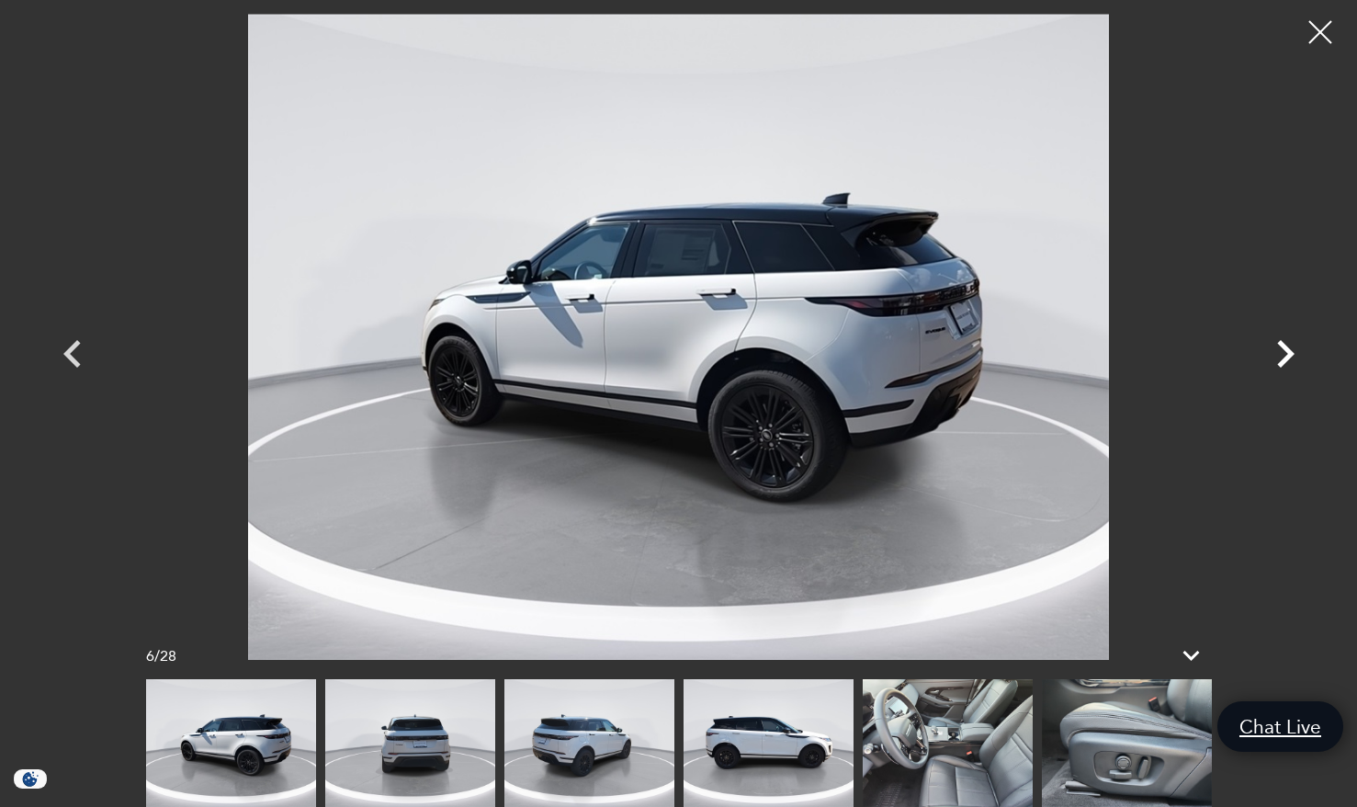
click at [1282, 353] on icon "Next" at bounding box center [1285, 353] width 55 height 55
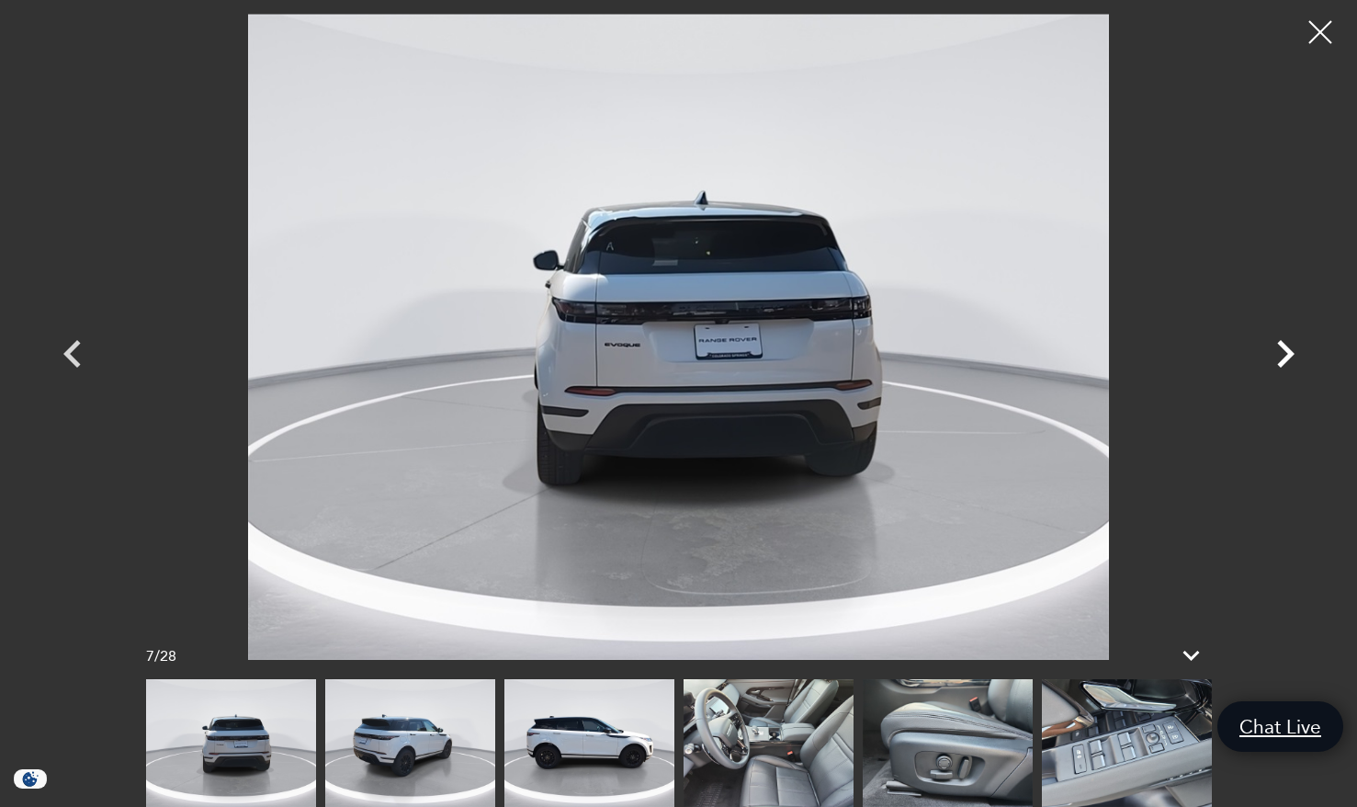
click at [1282, 353] on icon "Next" at bounding box center [1285, 353] width 55 height 55
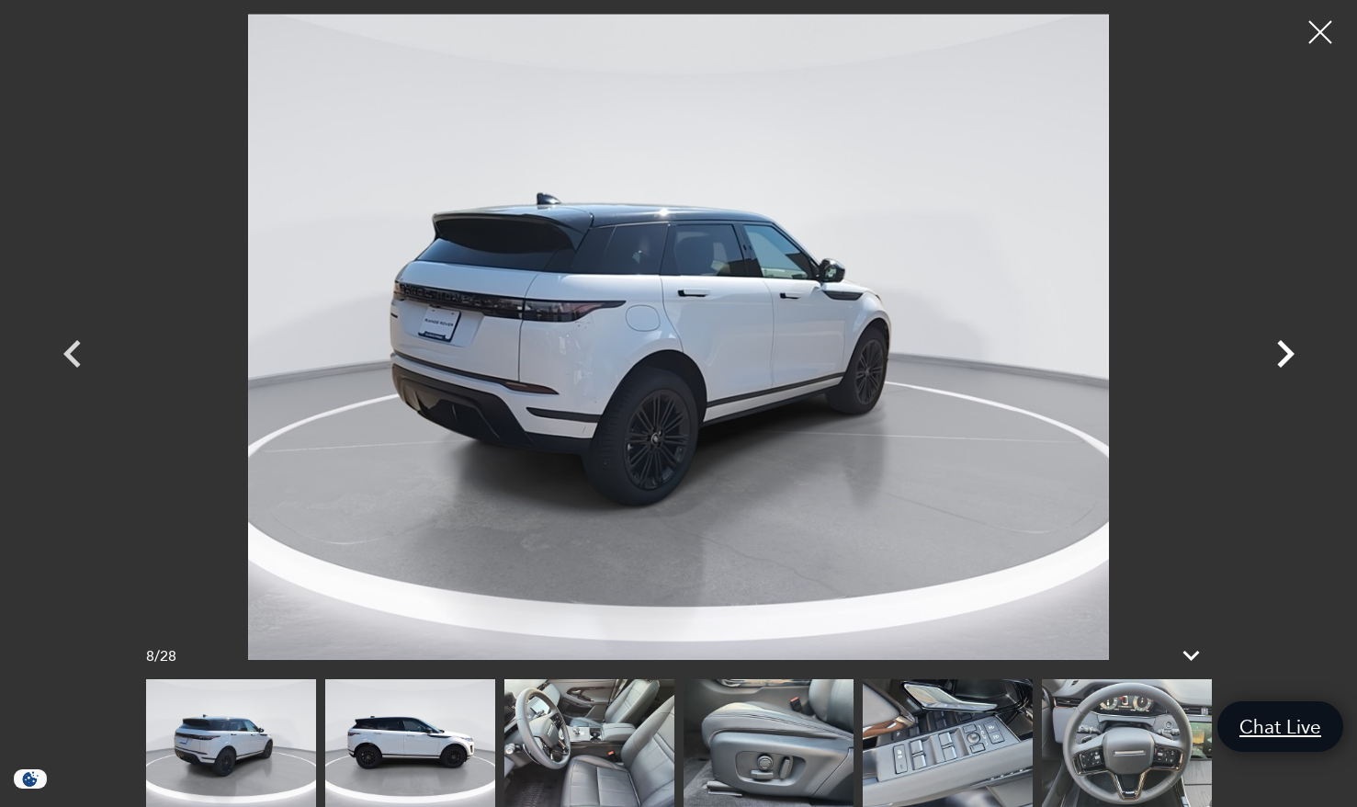
click at [1282, 353] on icon "Next" at bounding box center [1285, 353] width 55 height 55
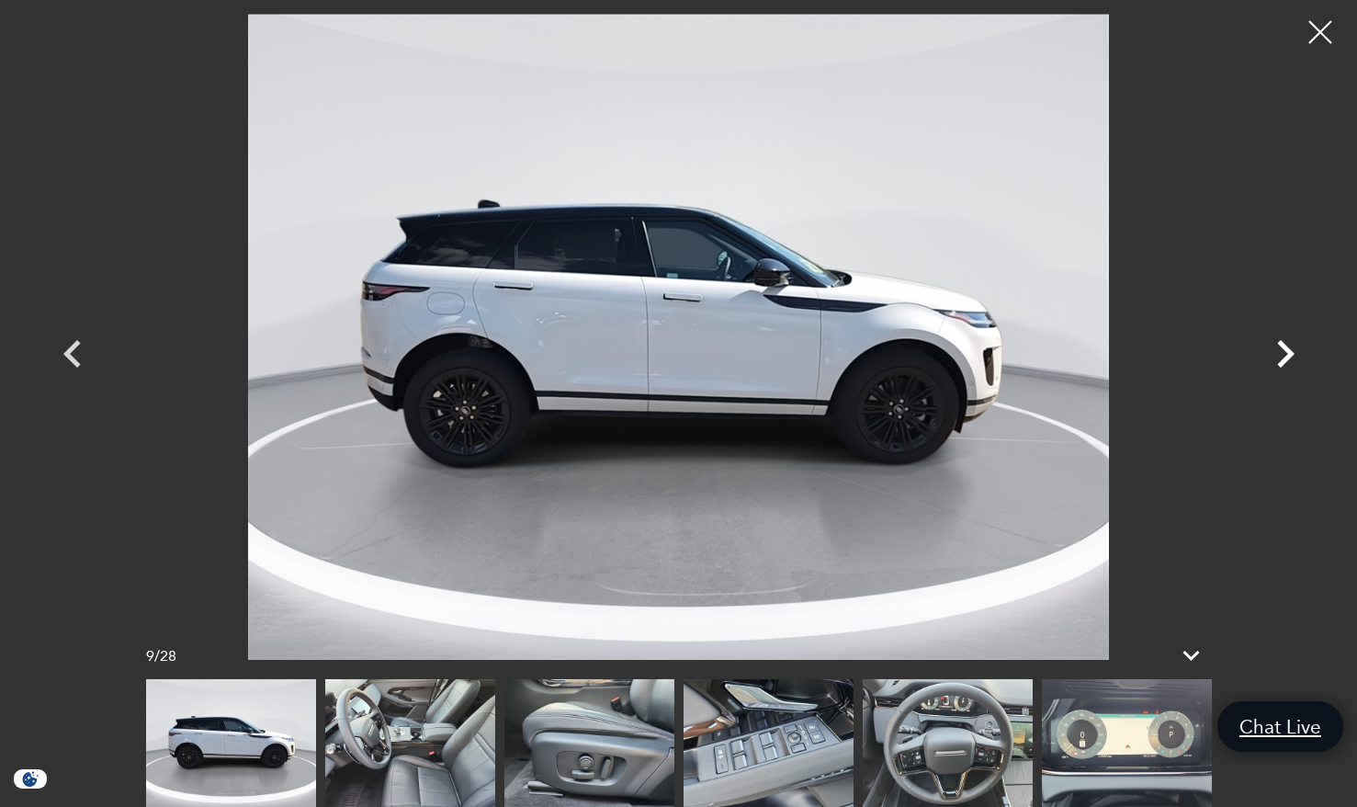
click at [1282, 353] on icon "Next" at bounding box center [1285, 353] width 55 height 55
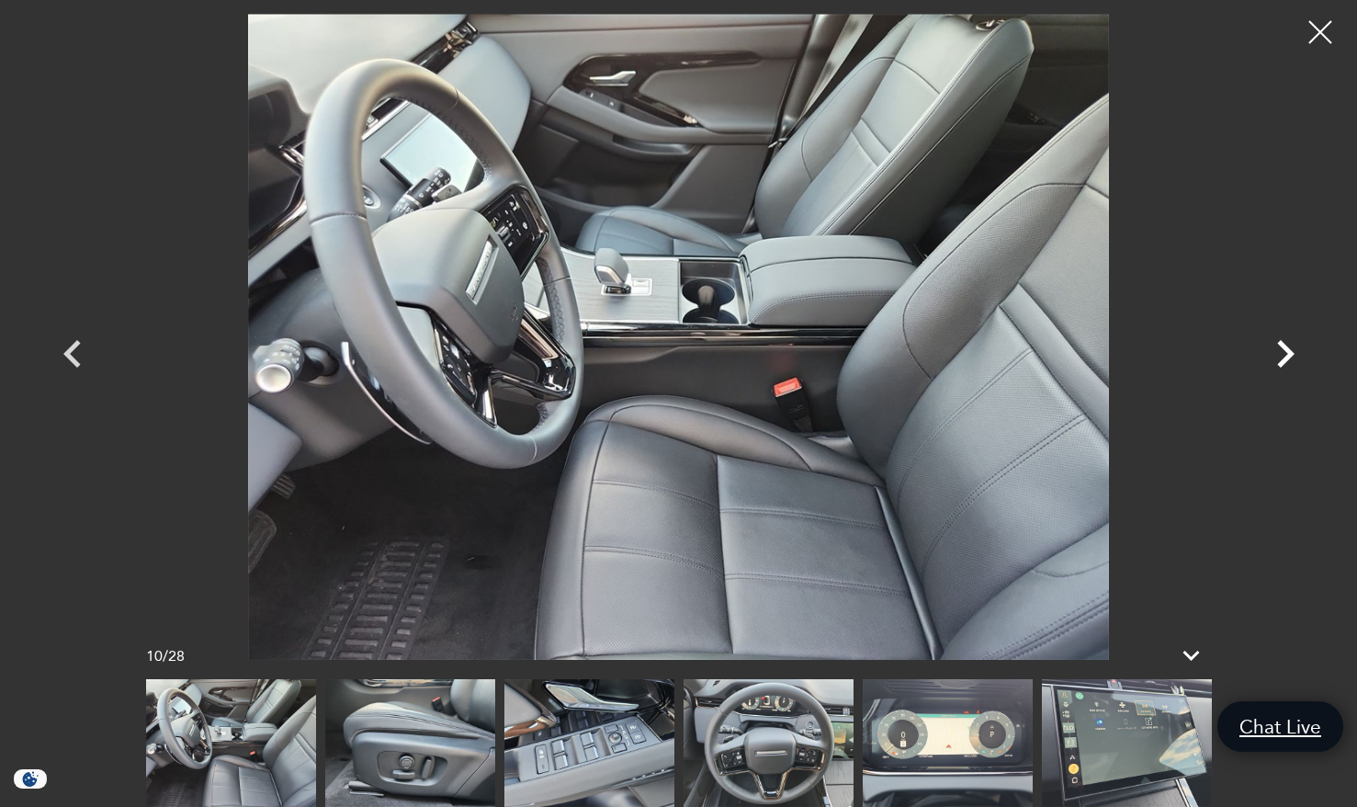
click at [1282, 353] on icon "Next" at bounding box center [1285, 353] width 55 height 55
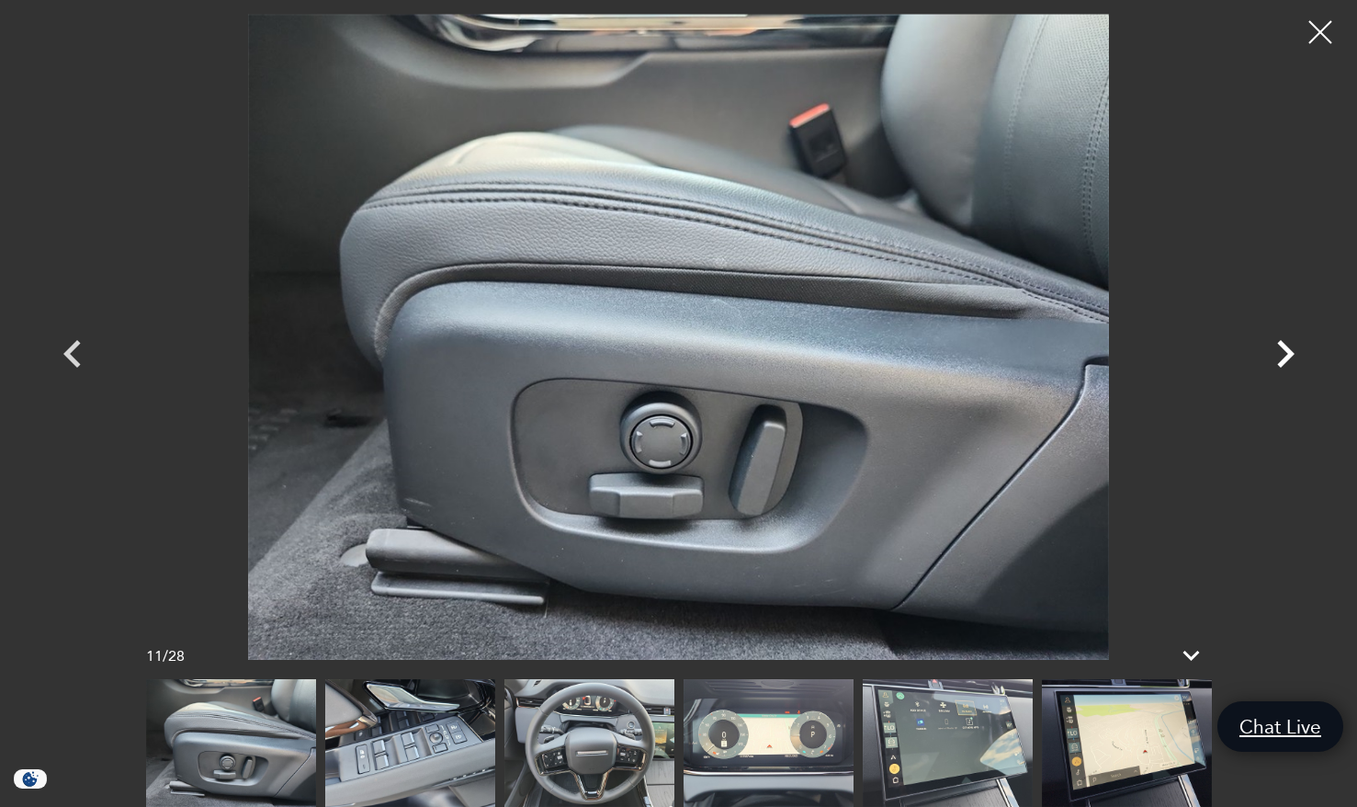
click at [1282, 353] on icon "Next" at bounding box center [1285, 353] width 55 height 55
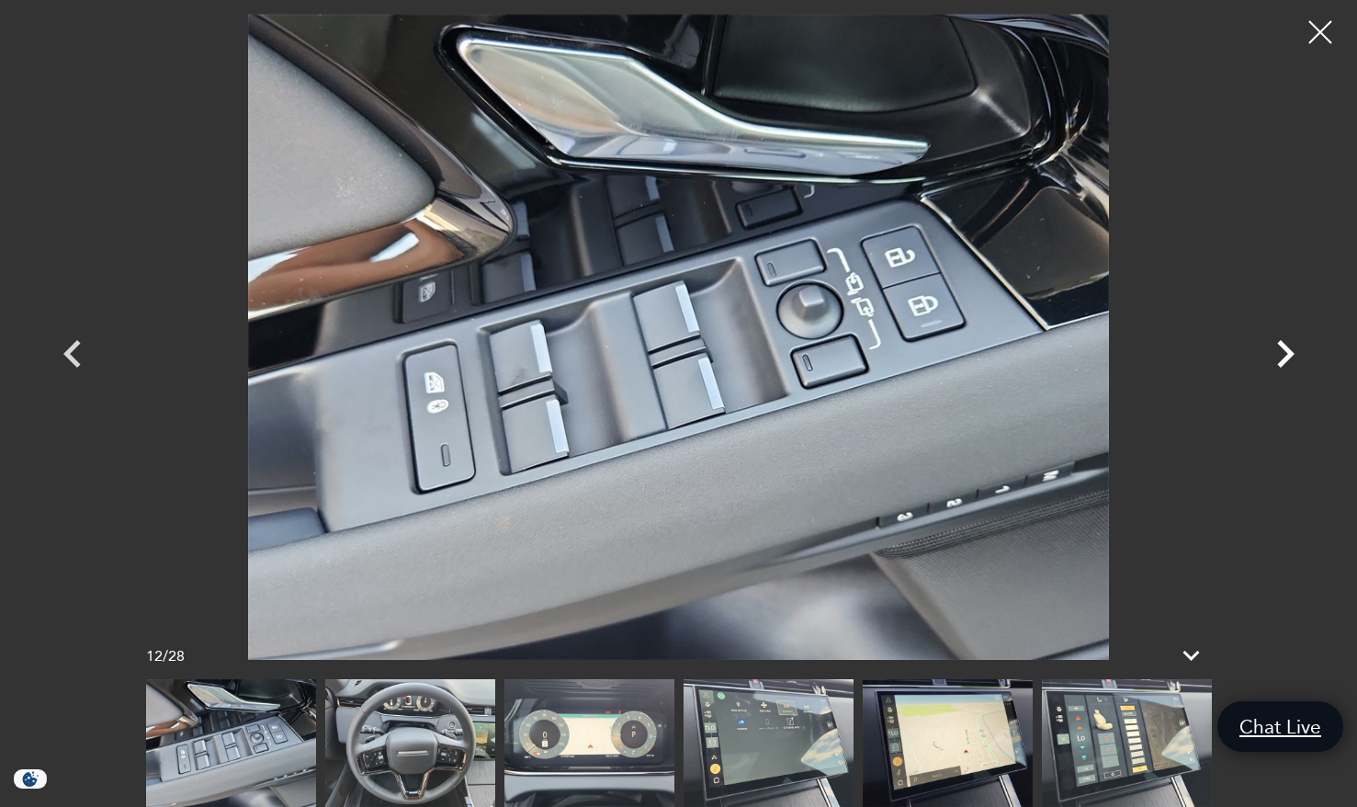
click at [1282, 353] on icon "Next" at bounding box center [1285, 353] width 55 height 55
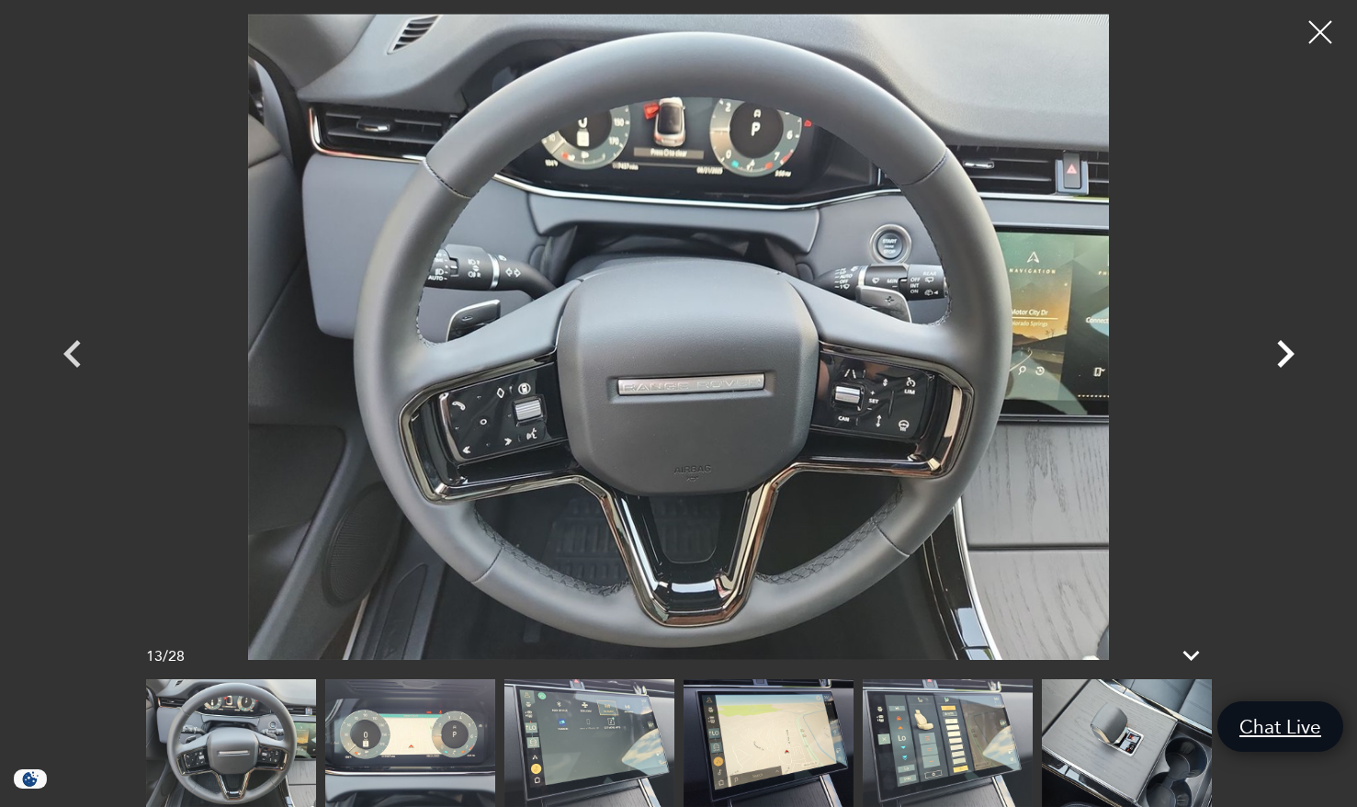
click at [1282, 353] on icon "Next" at bounding box center [1285, 353] width 55 height 55
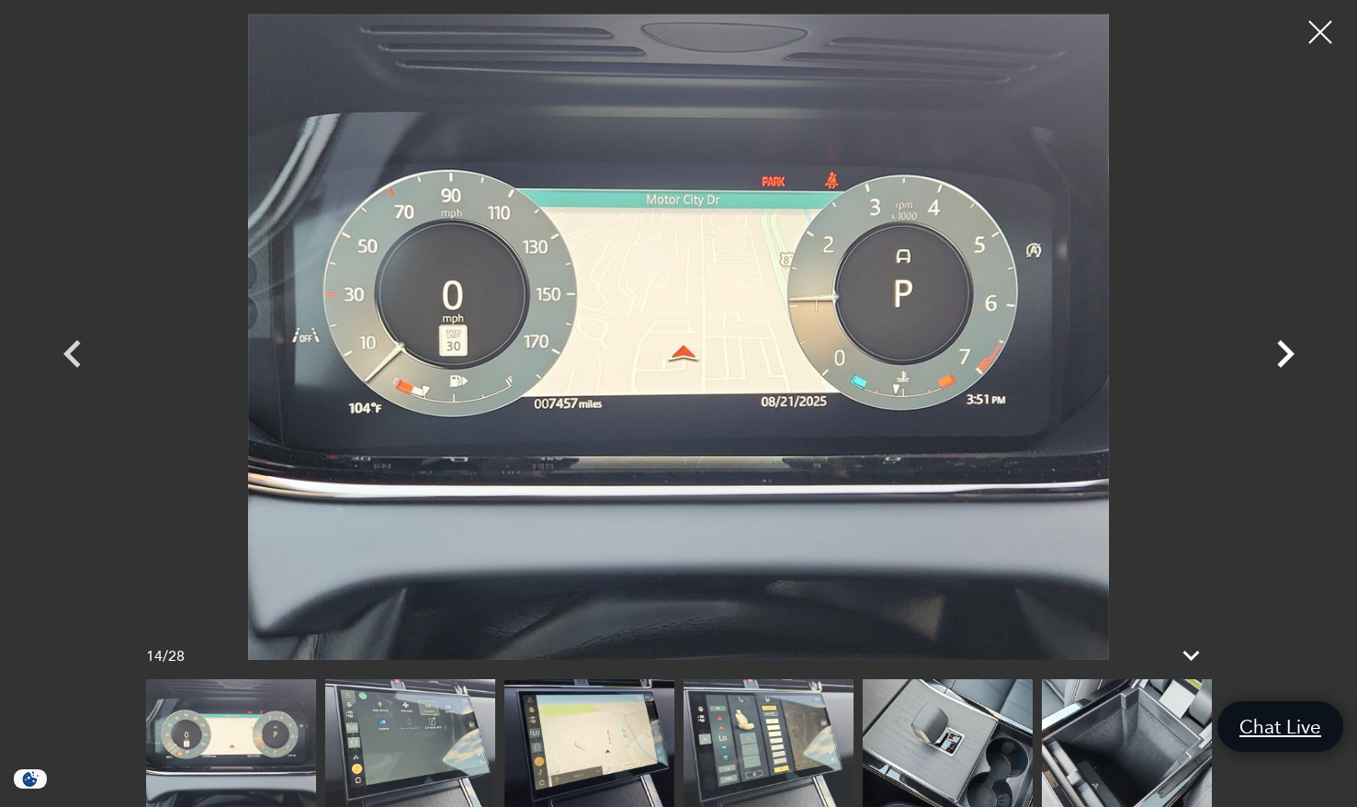
click at [1282, 353] on icon "Next" at bounding box center [1285, 353] width 55 height 55
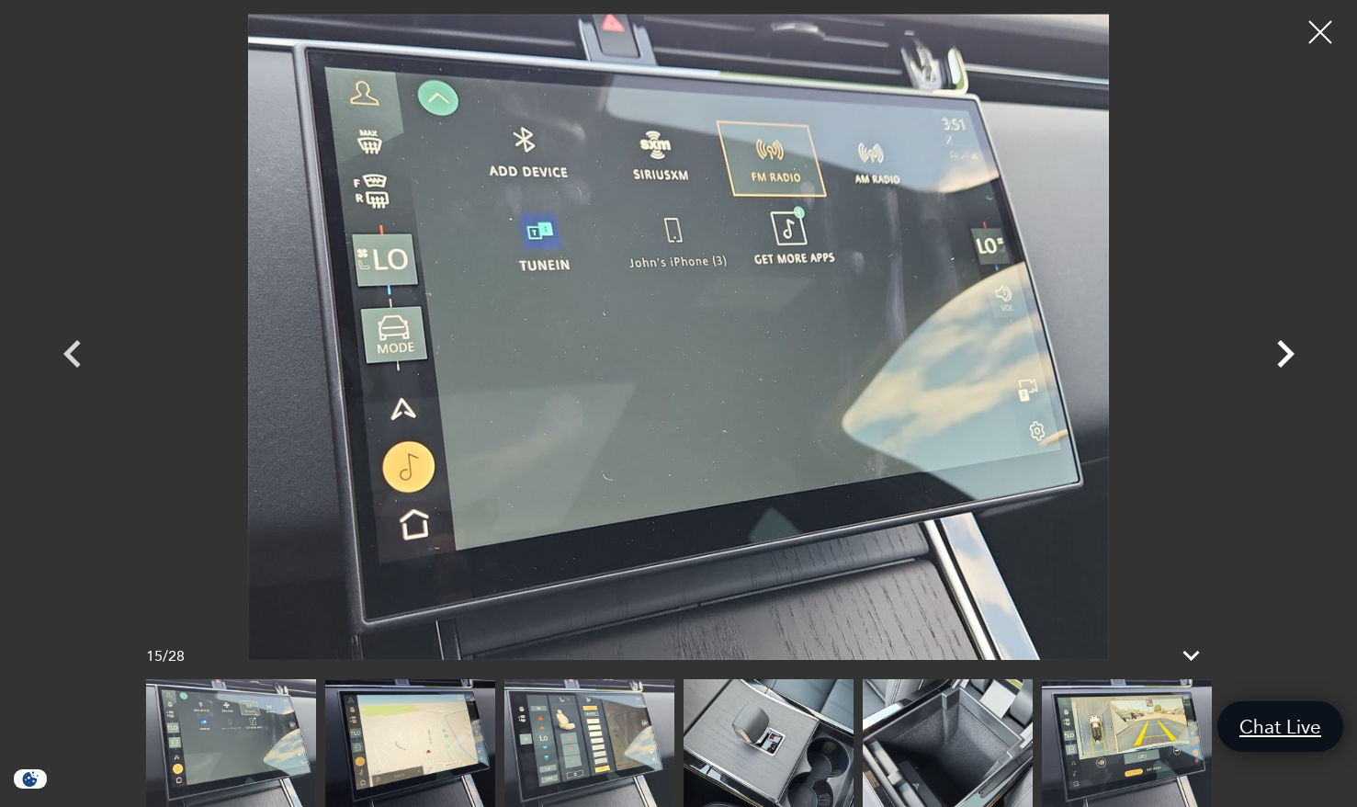
click at [1282, 353] on icon "Next" at bounding box center [1285, 353] width 55 height 55
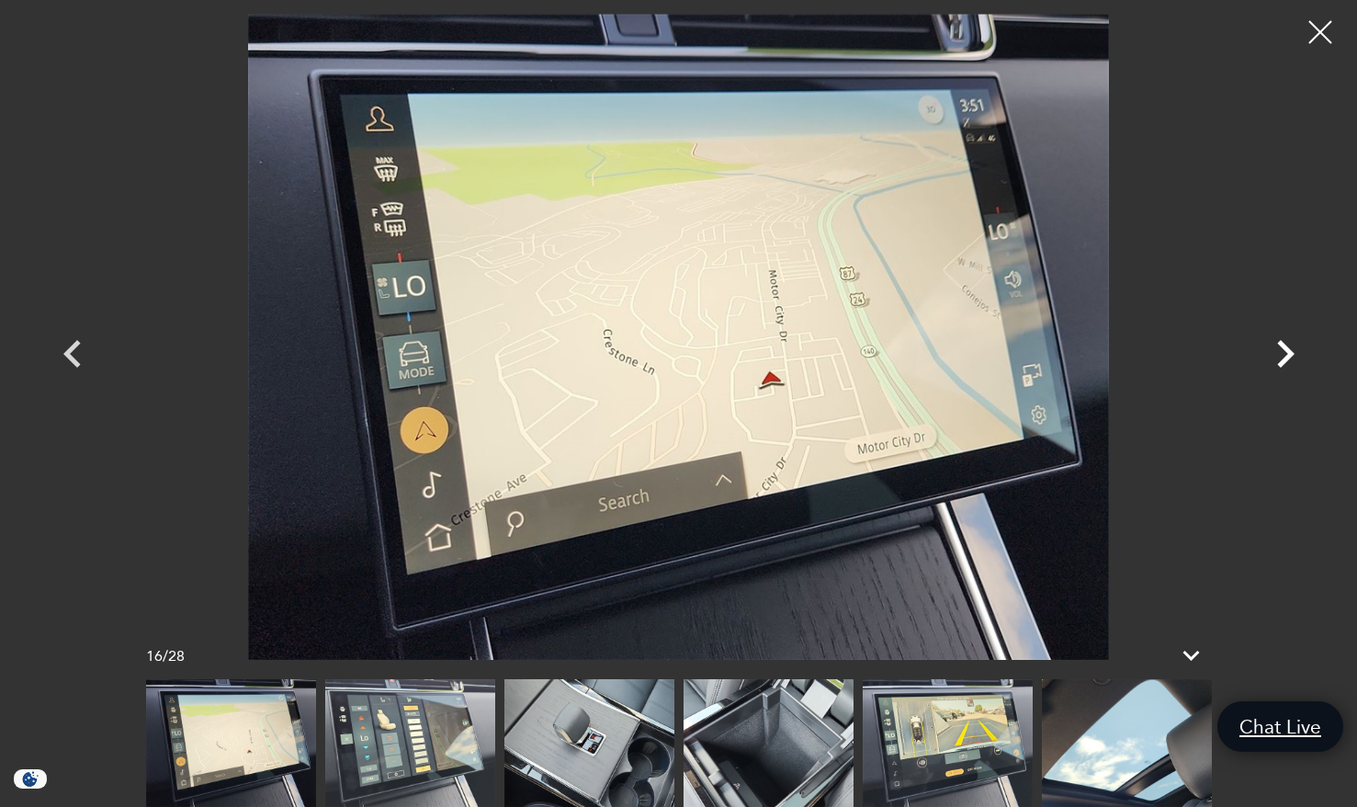
click at [1282, 353] on icon "Next" at bounding box center [1285, 353] width 55 height 55
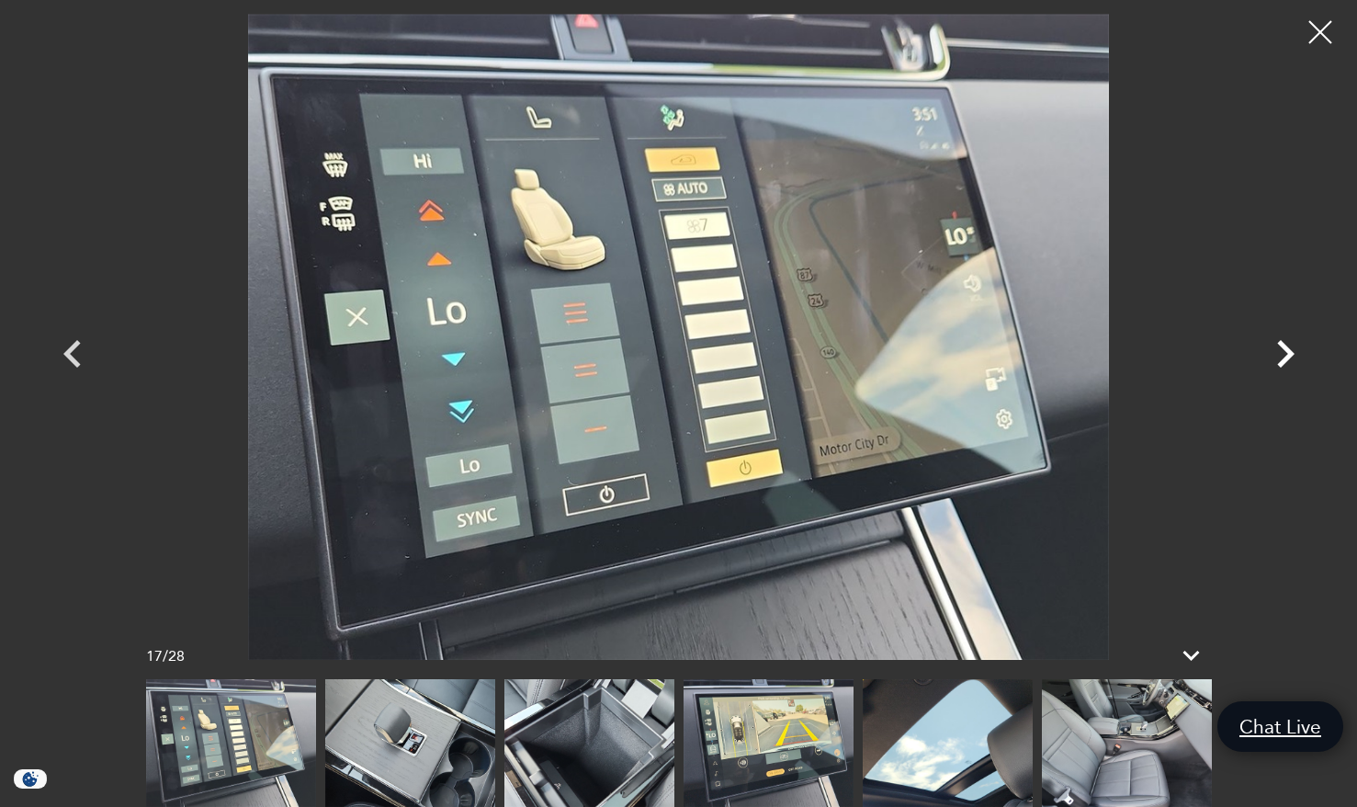
click at [1282, 353] on icon "Next" at bounding box center [1285, 353] width 55 height 55
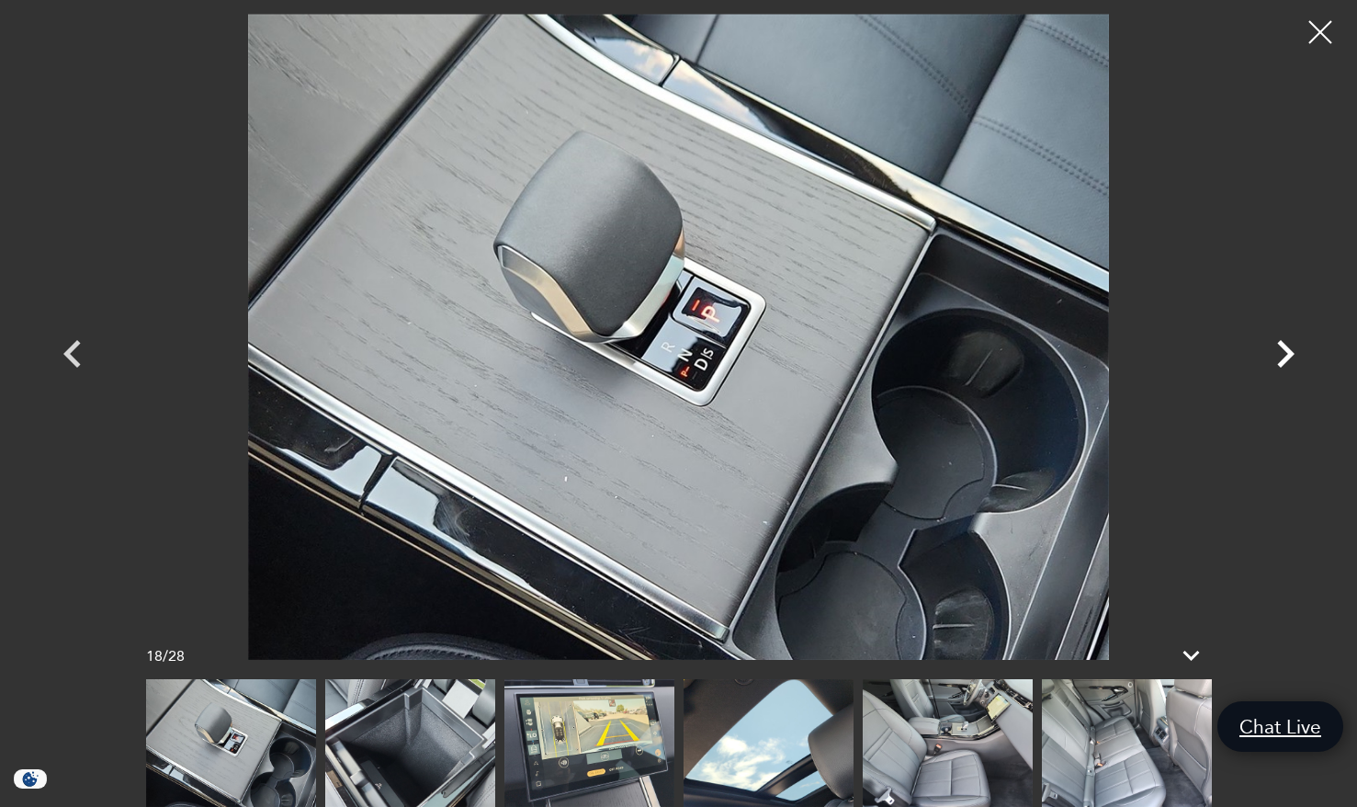
click at [1282, 353] on icon "Next" at bounding box center [1285, 353] width 55 height 55
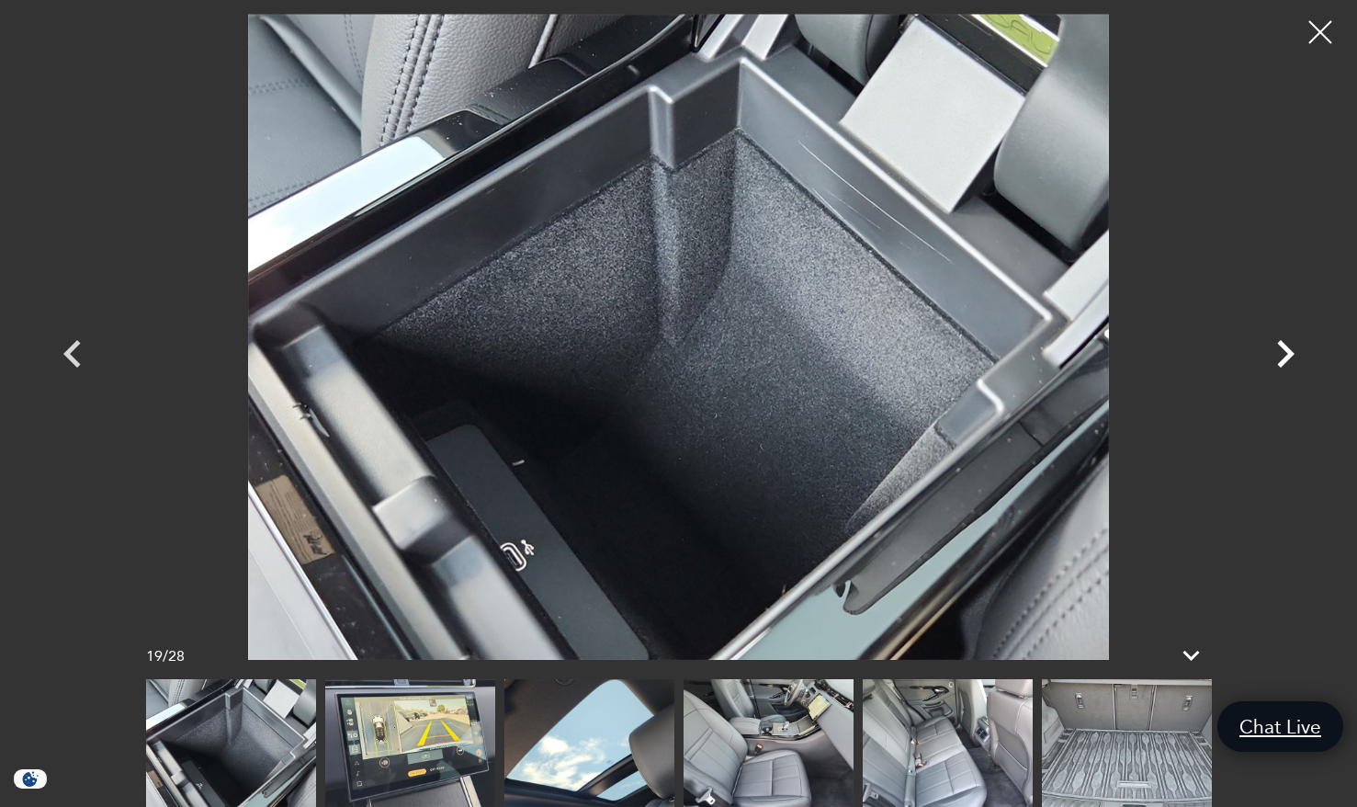
click at [1282, 353] on icon "Next" at bounding box center [1285, 353] width 55 height 55
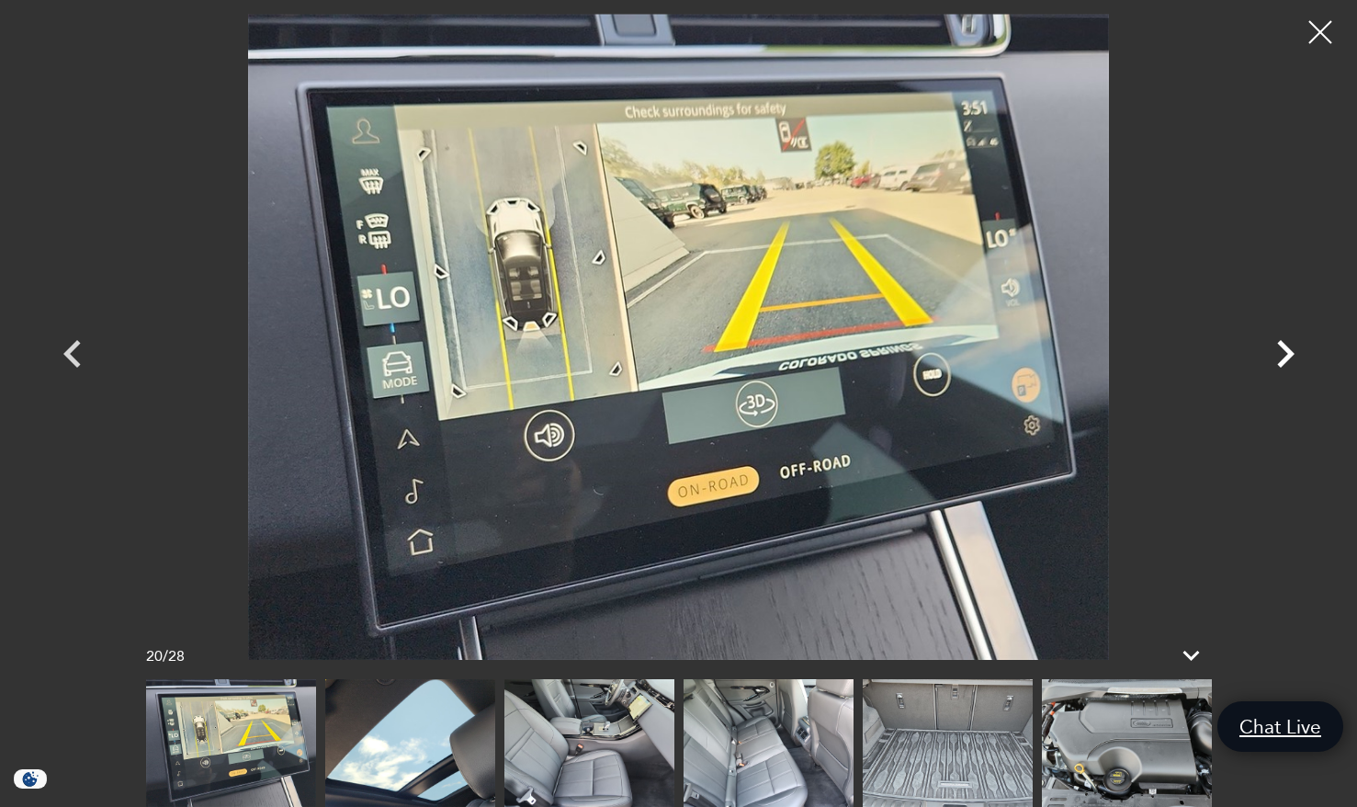
click at [1282, 353] on icon "Next" at bounding box center [1285, 353] width 55 height 55
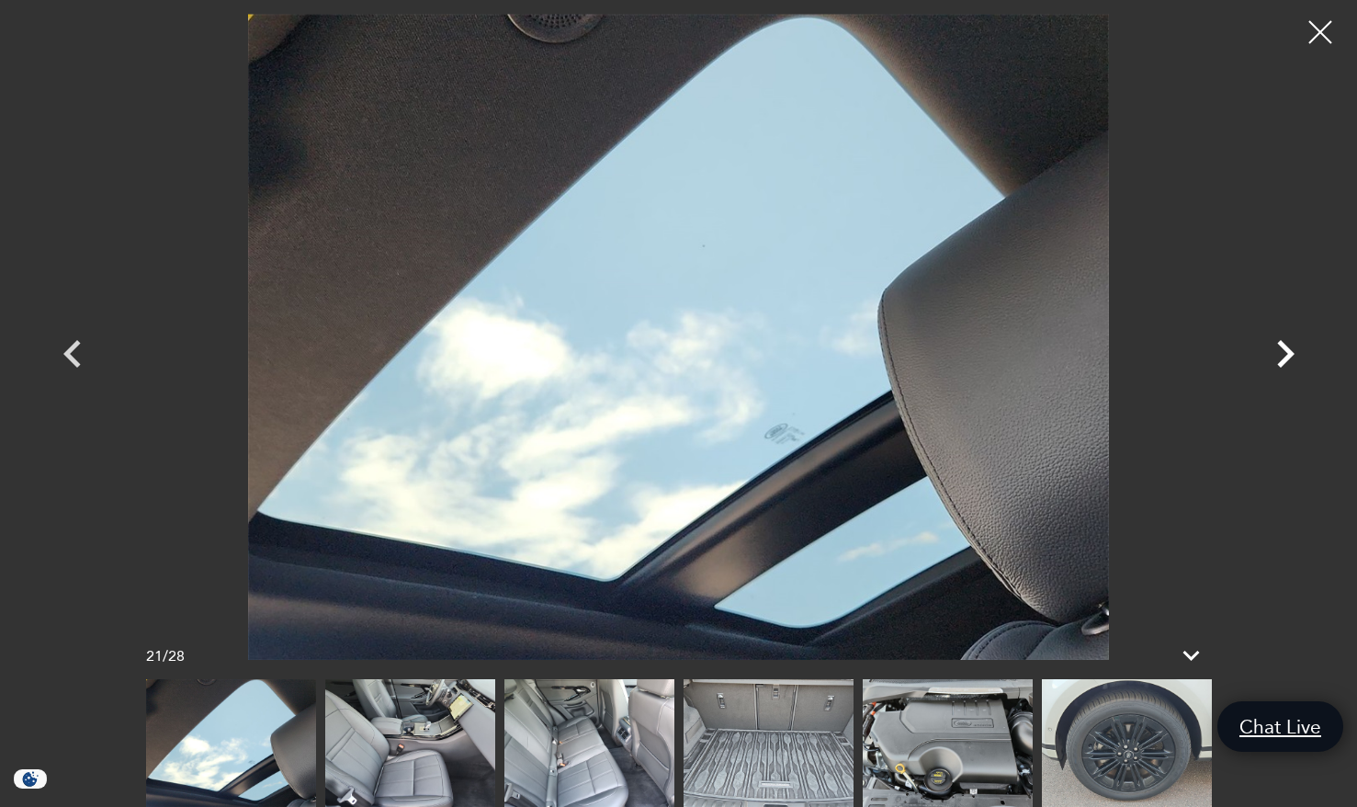
click at [1282, 353] on icon "Next" at bounding box center [1285, 353] width 55 height 55
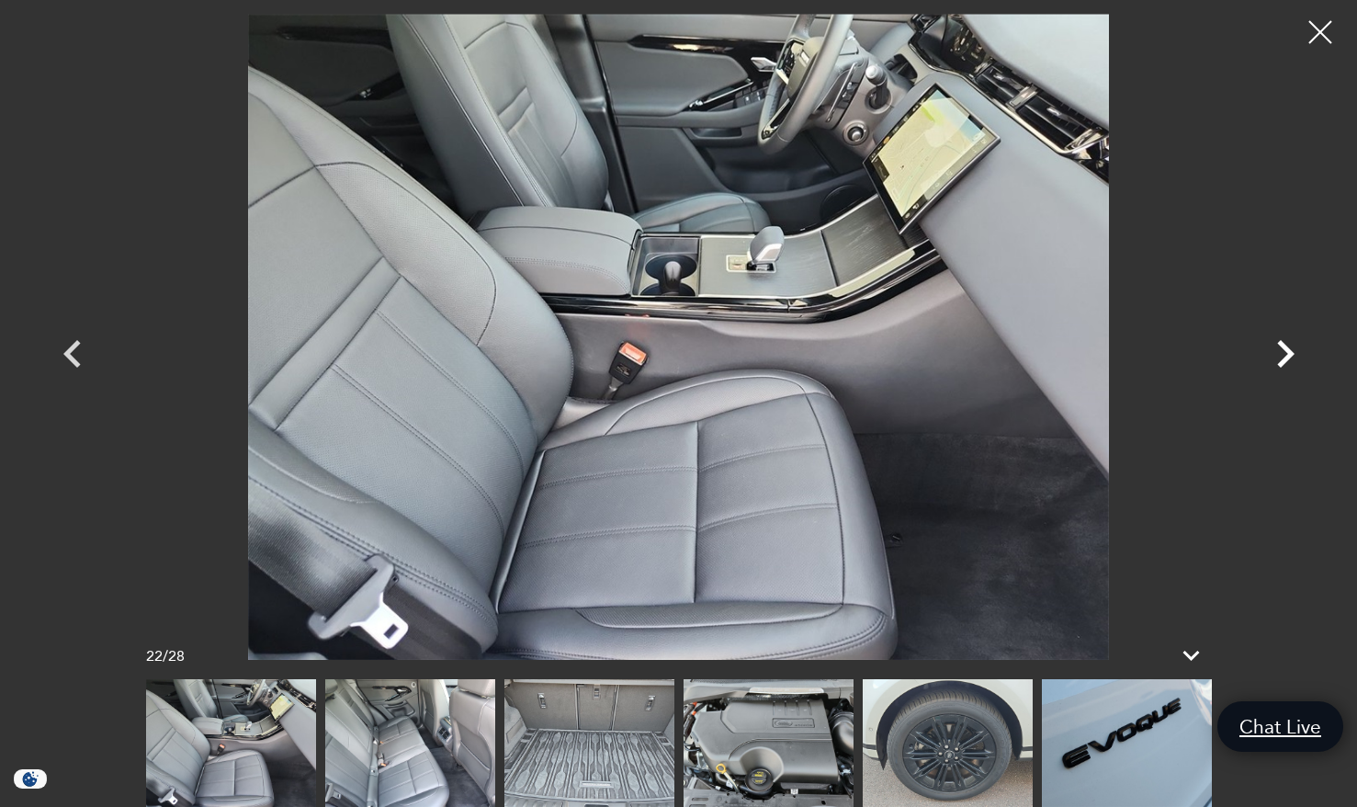
click at [1282, 353] on icon "Next" at bounding box center [1285, 353] width 55 height 55
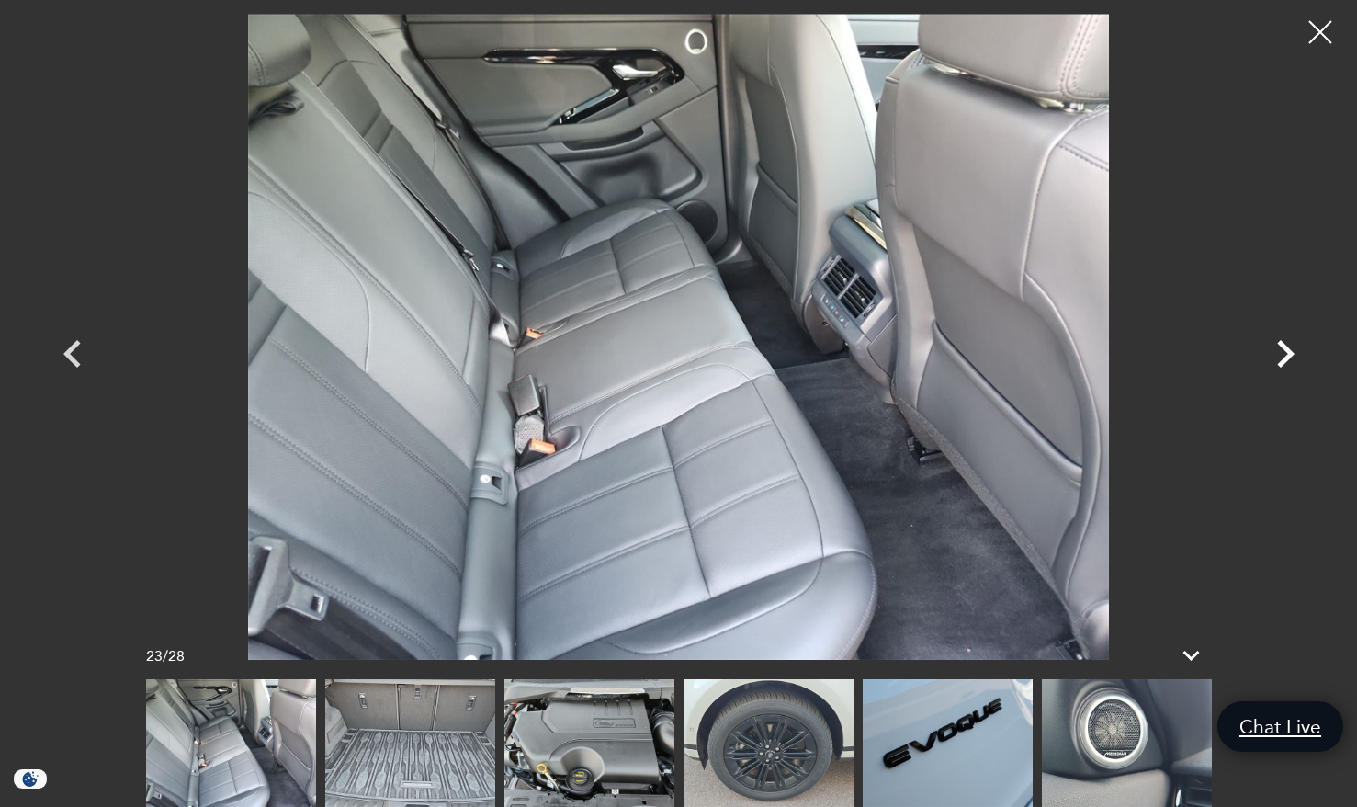
click at [1282, 353] on icon "Next" at bounding box center [1285, 353] width 55 height 55
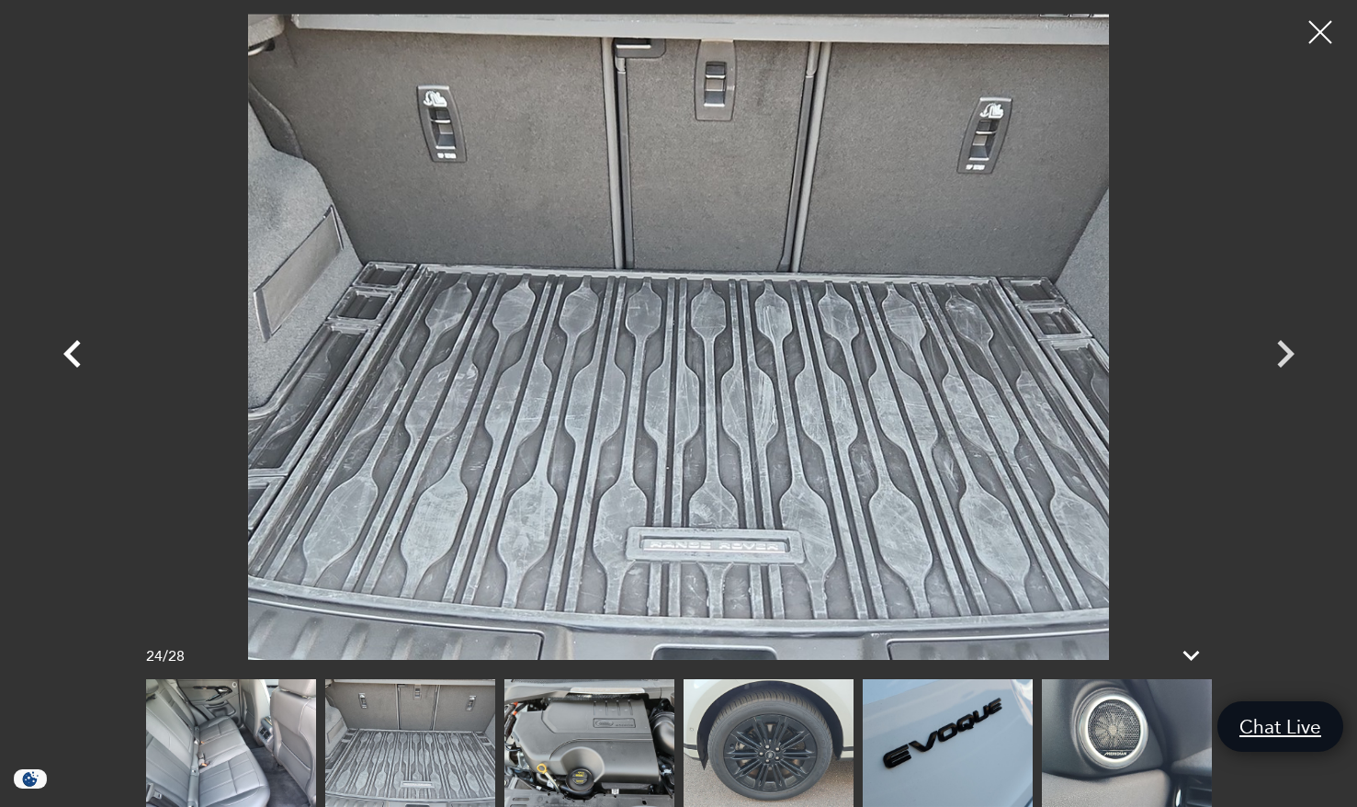
click at [77, 359] on icon "Previous" at bounding box center [72, 353] width 55 height 55
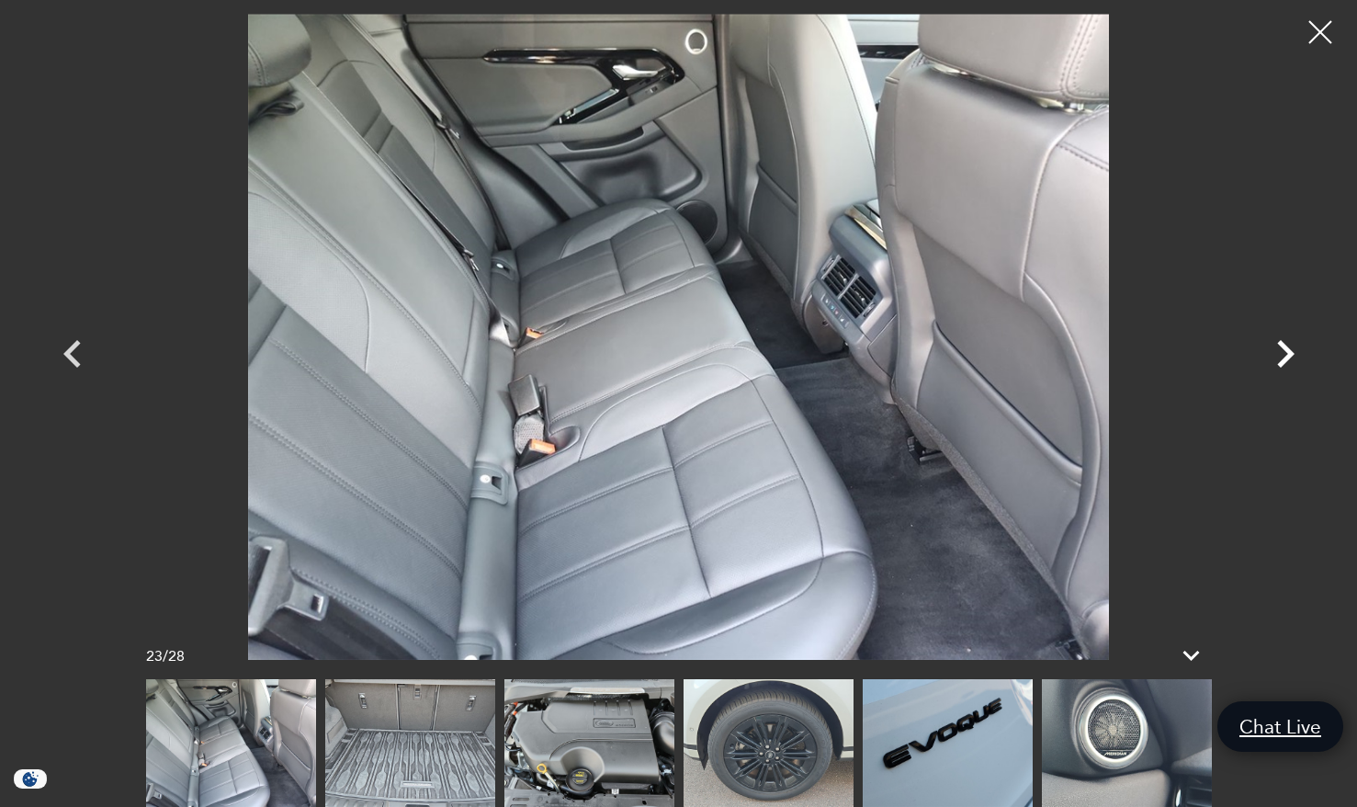
click at [1279, 361] on icon "Next" at bounding box center [1285, 353] width 55 height 55
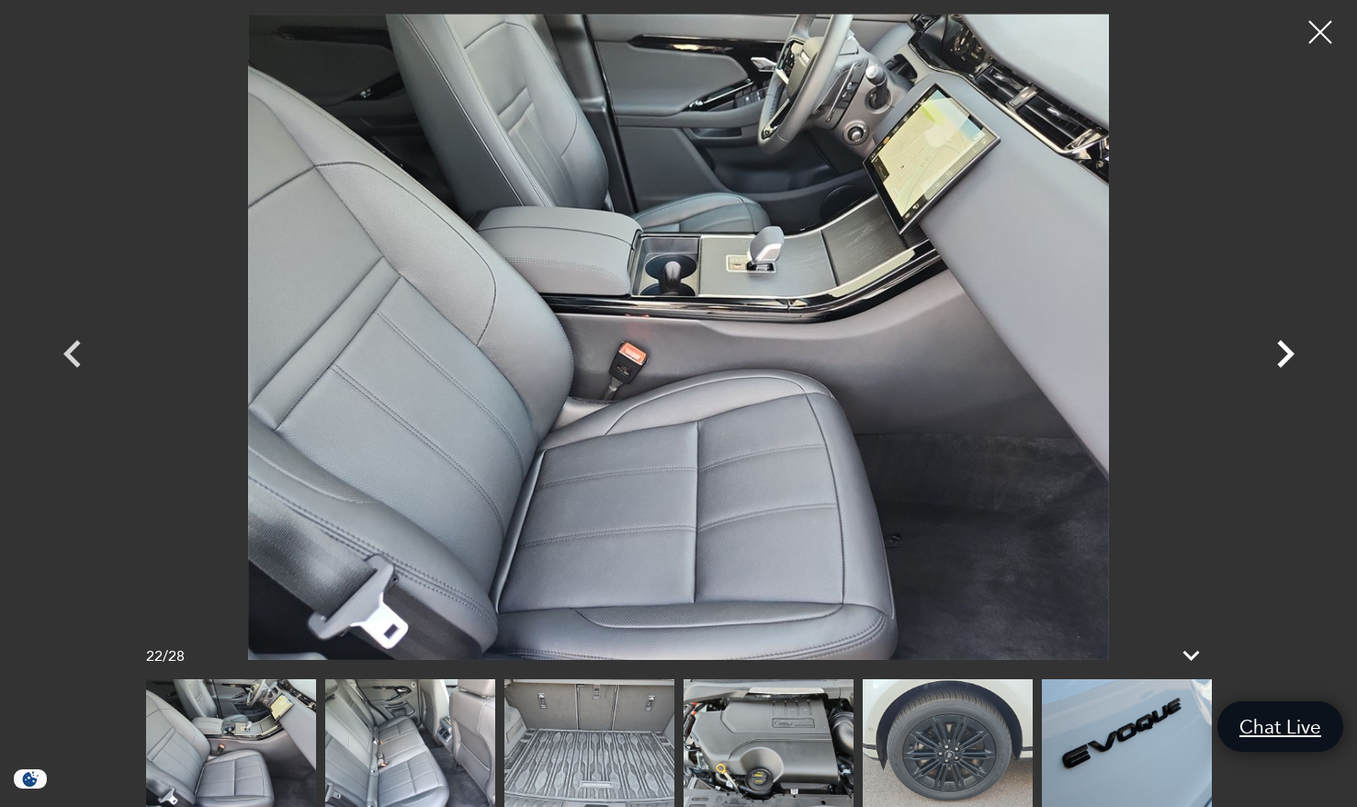
click at [1283, 357] on icon "Next" at bounding box center [1285, 353] width 55 height 55
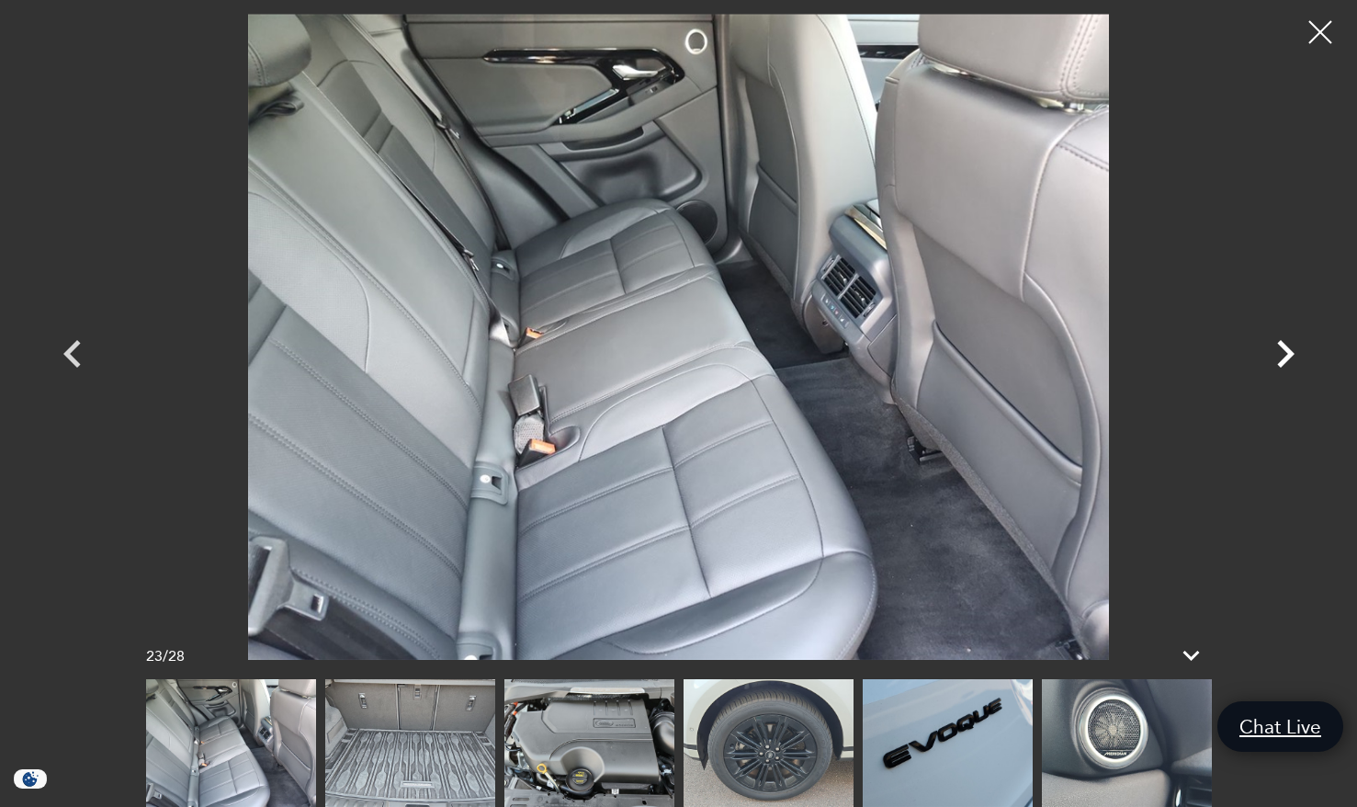
click at [1283, 357] on icon "Next" at bounding box center [1285, 353] width 55 height 55
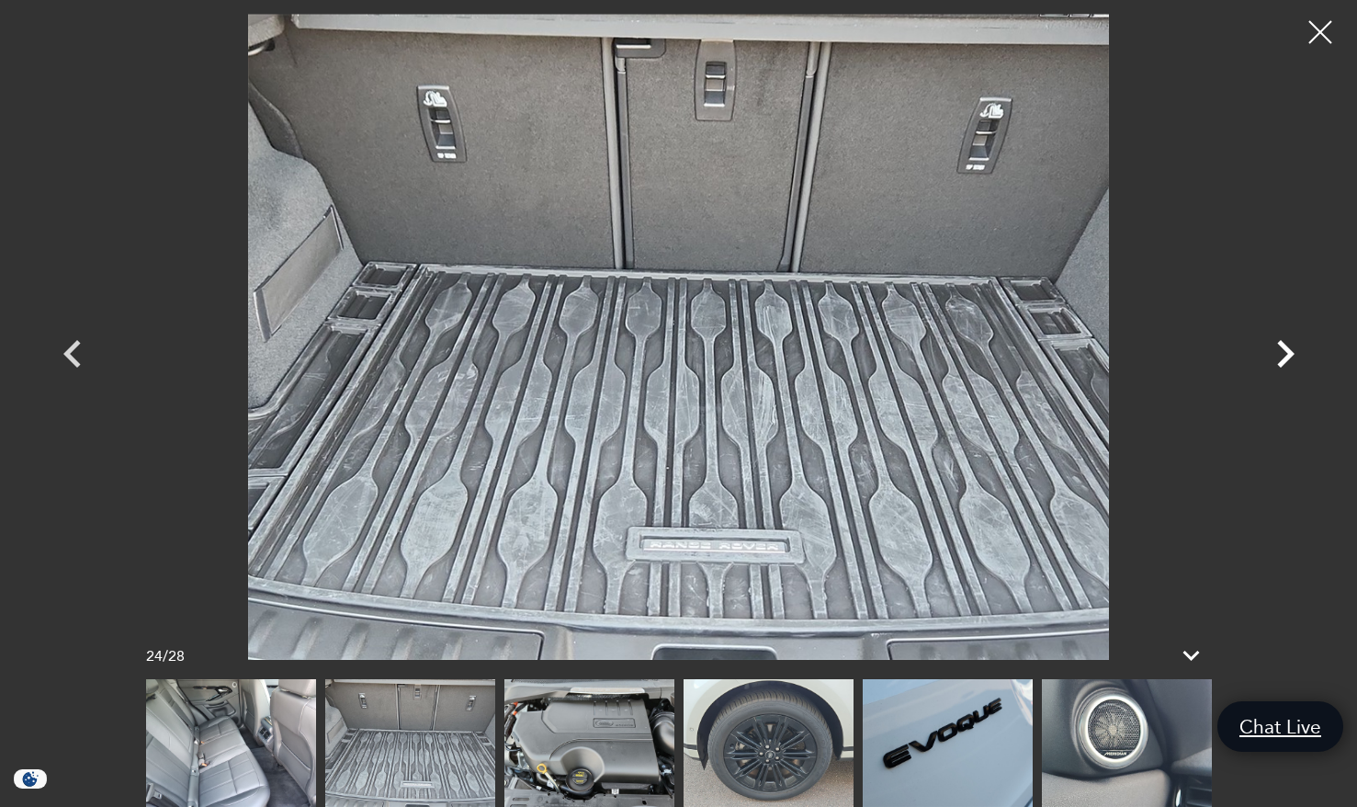
click at [1283, 357] on icon "Next" at bounding box center [1285, 353] width 55 height 55
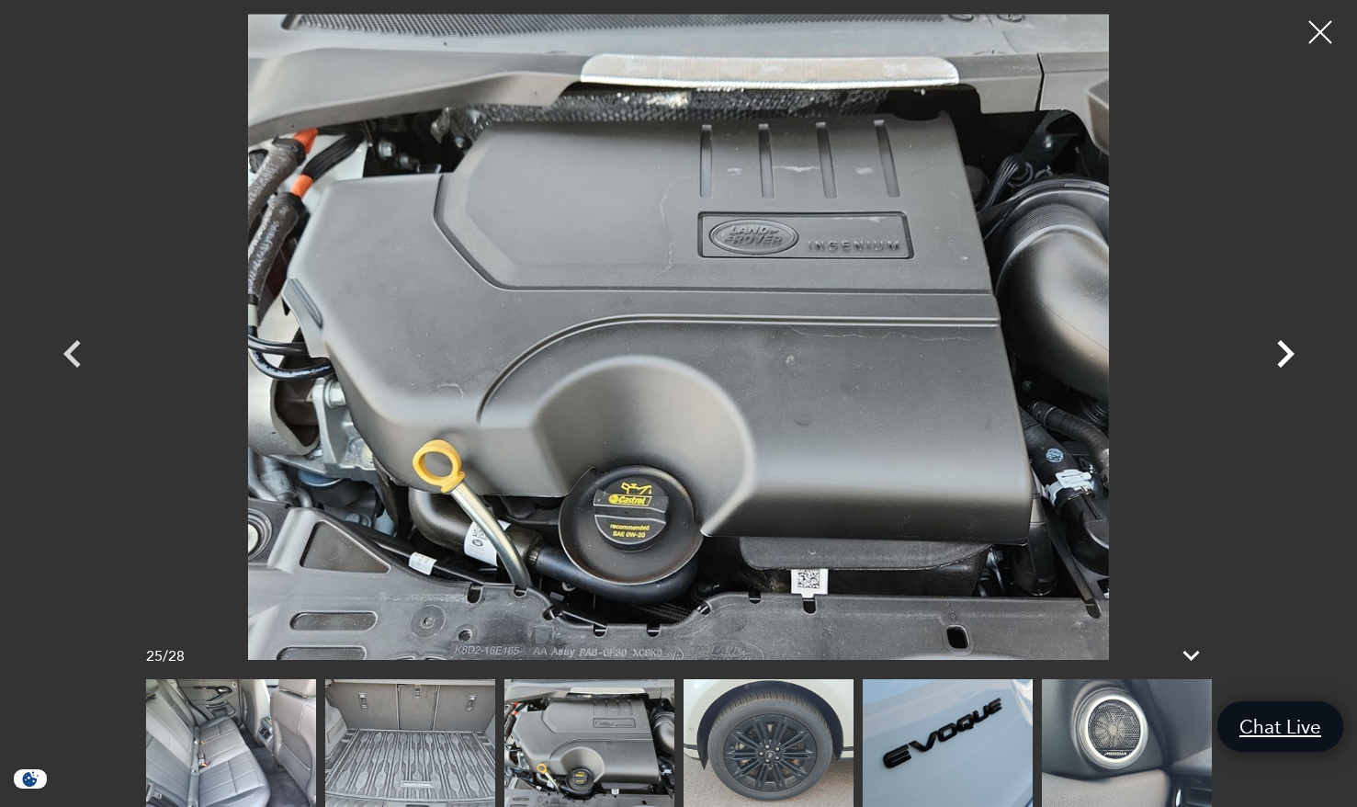
click at [1283, 357] on icon "Next" at bounding box center [1285, 353] width 55 height 55
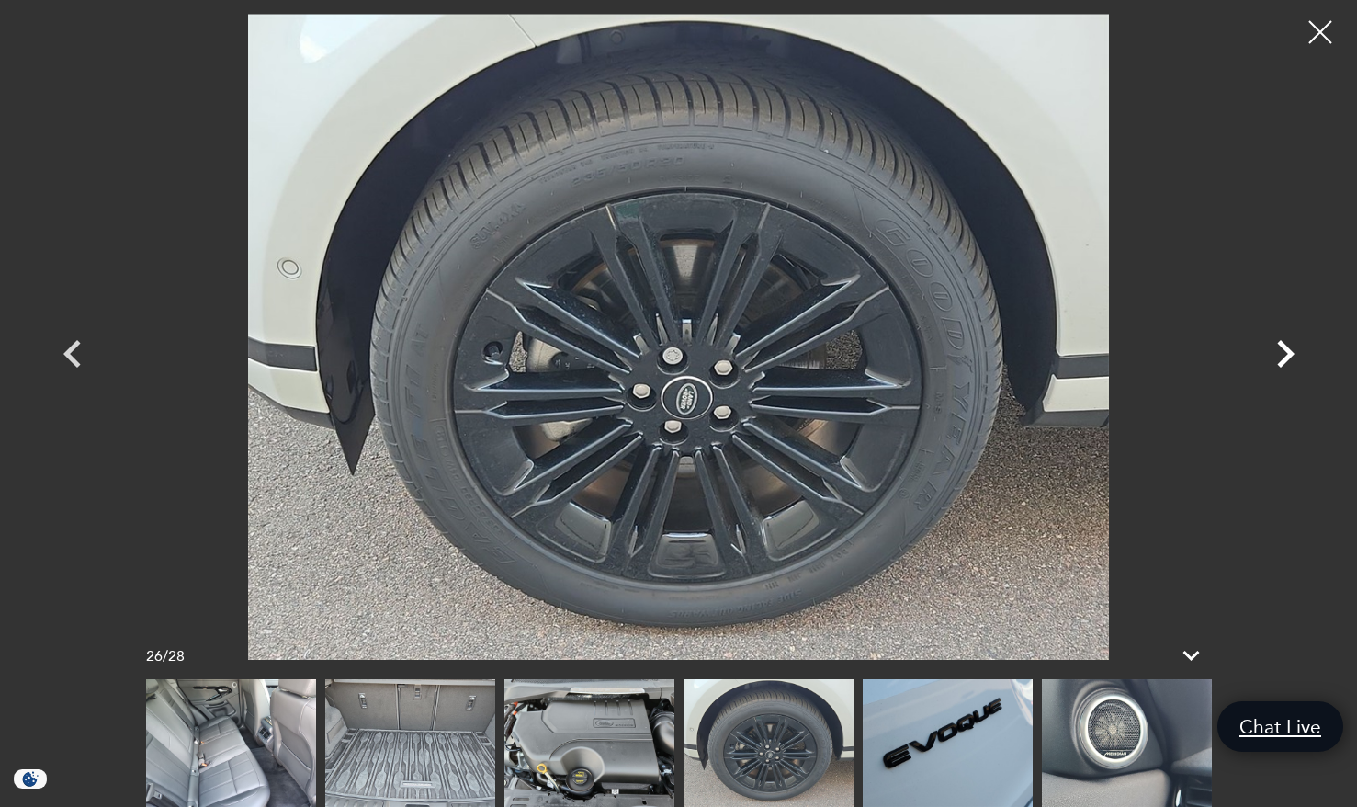
click at [1283, 357] on icon "Next" at bounding box center [1285, 353] width 55 height 55
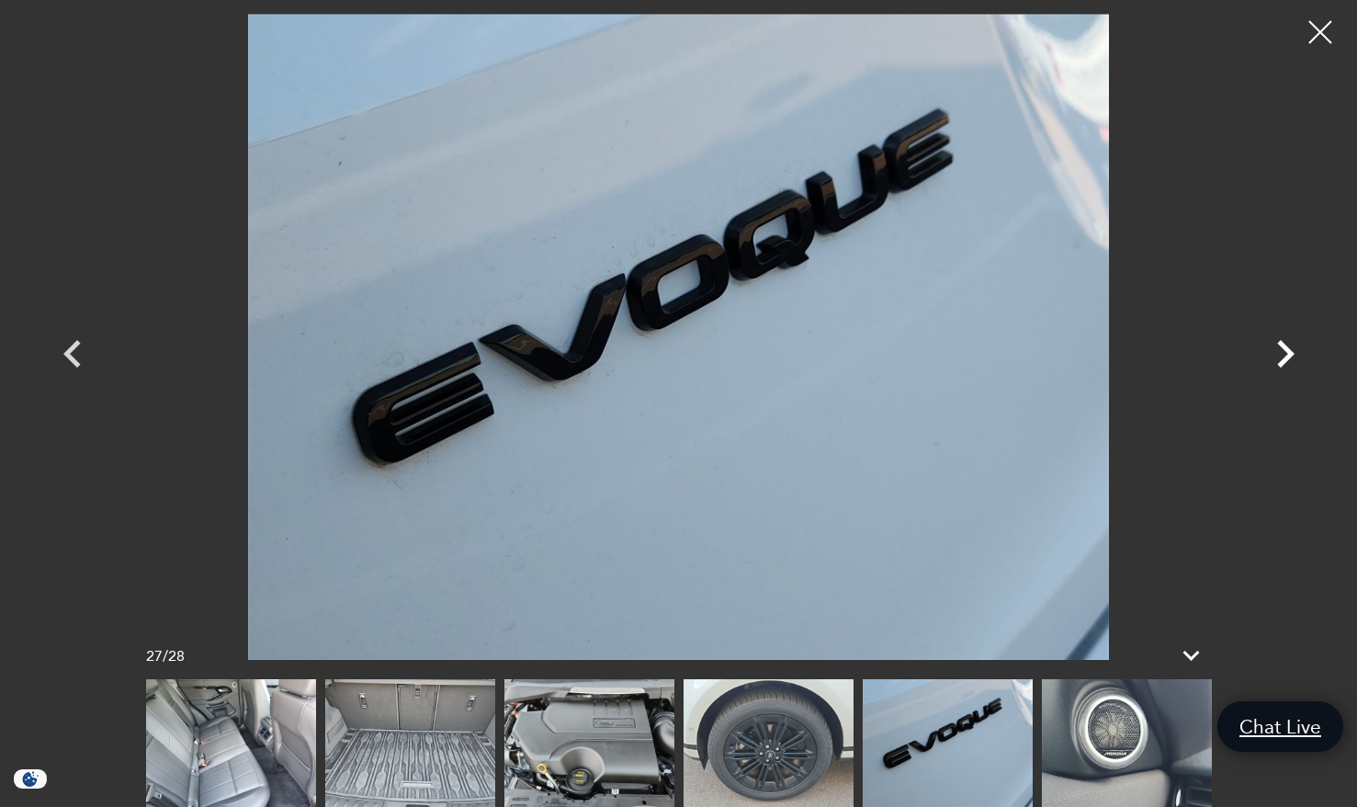
click at [1283, 357] on icon "Next" at bounding box center [1285, 353] width 55 height 55
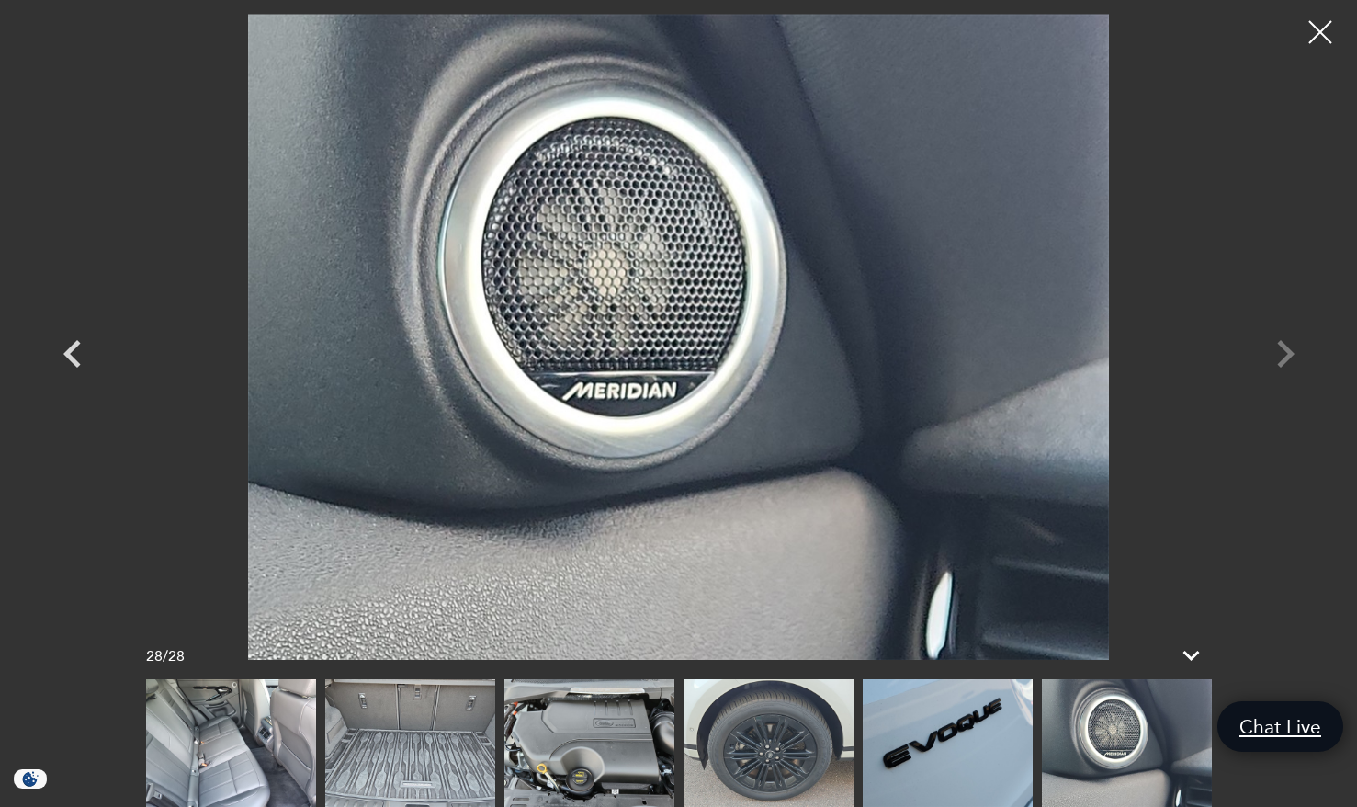
click at [1283, 357] on div at bounding box center [679, 337] width 1287 height 646
click at [1321, 28] on div at bounding box center [1321, 32] width 49 height 49
